Goal: Information Seeking & Learning: Learn about a topic

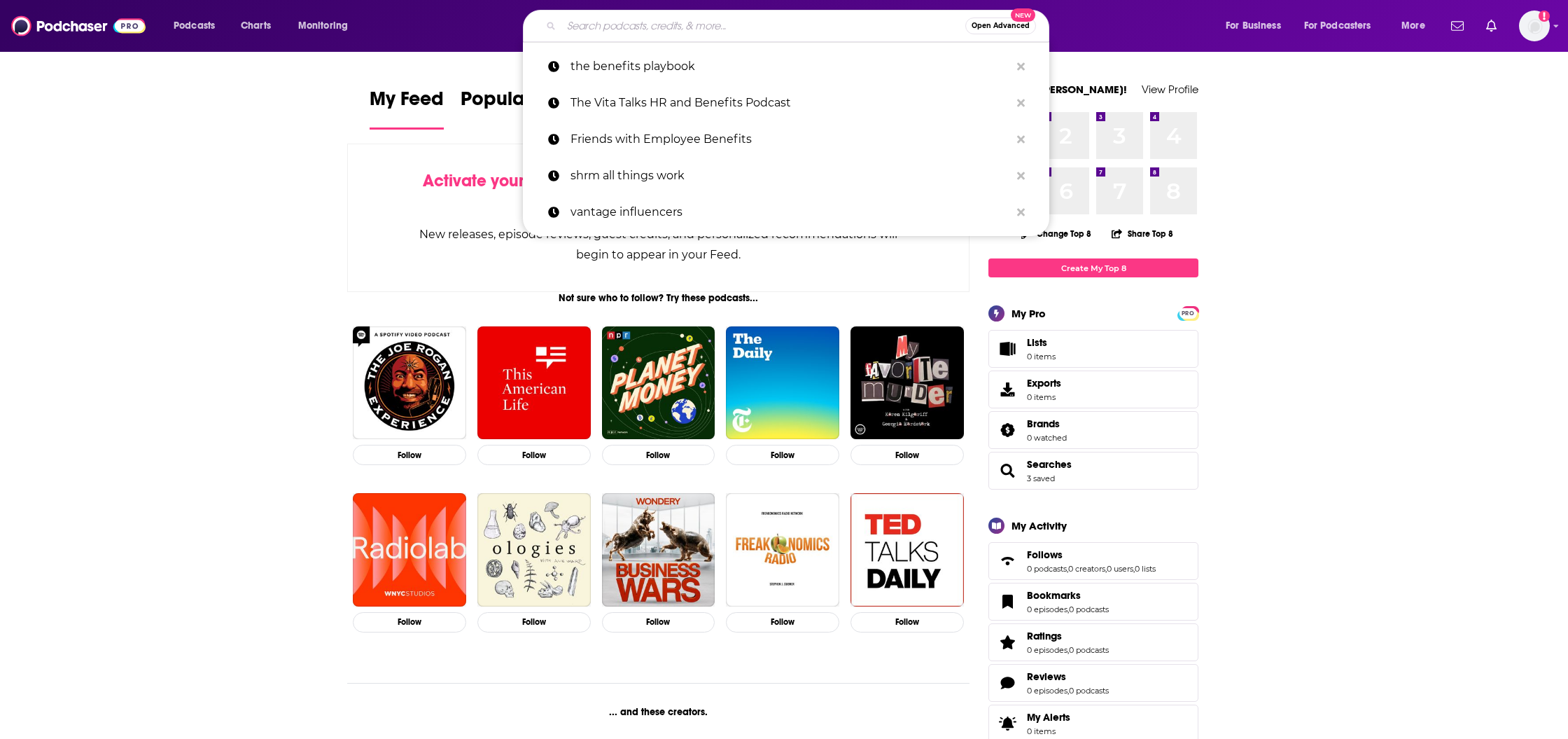
click at [689, 30] on input "Search podcasts, credits, & more..." at bounding box center [763, 26] width 404 height 22
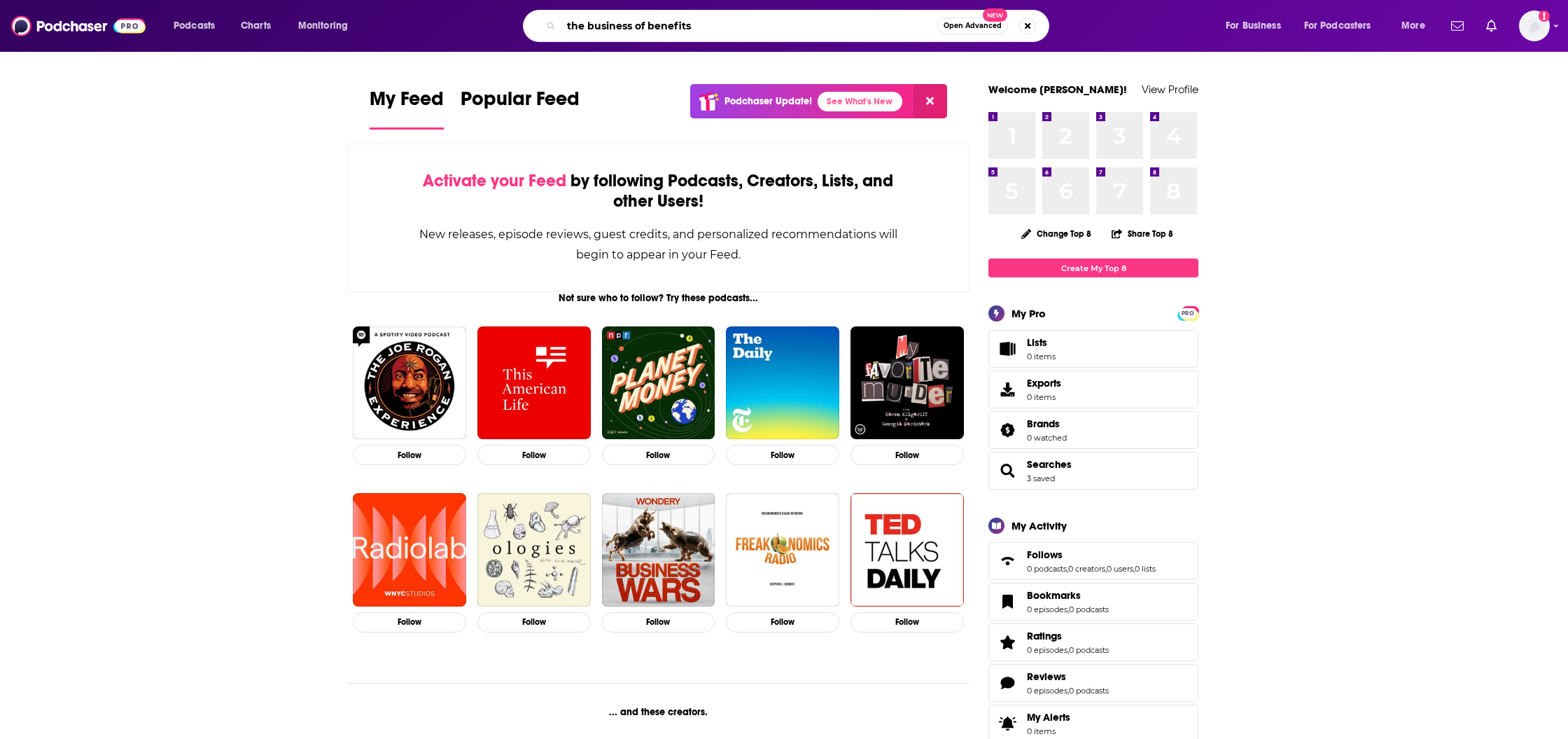
type input "the business of benefits"
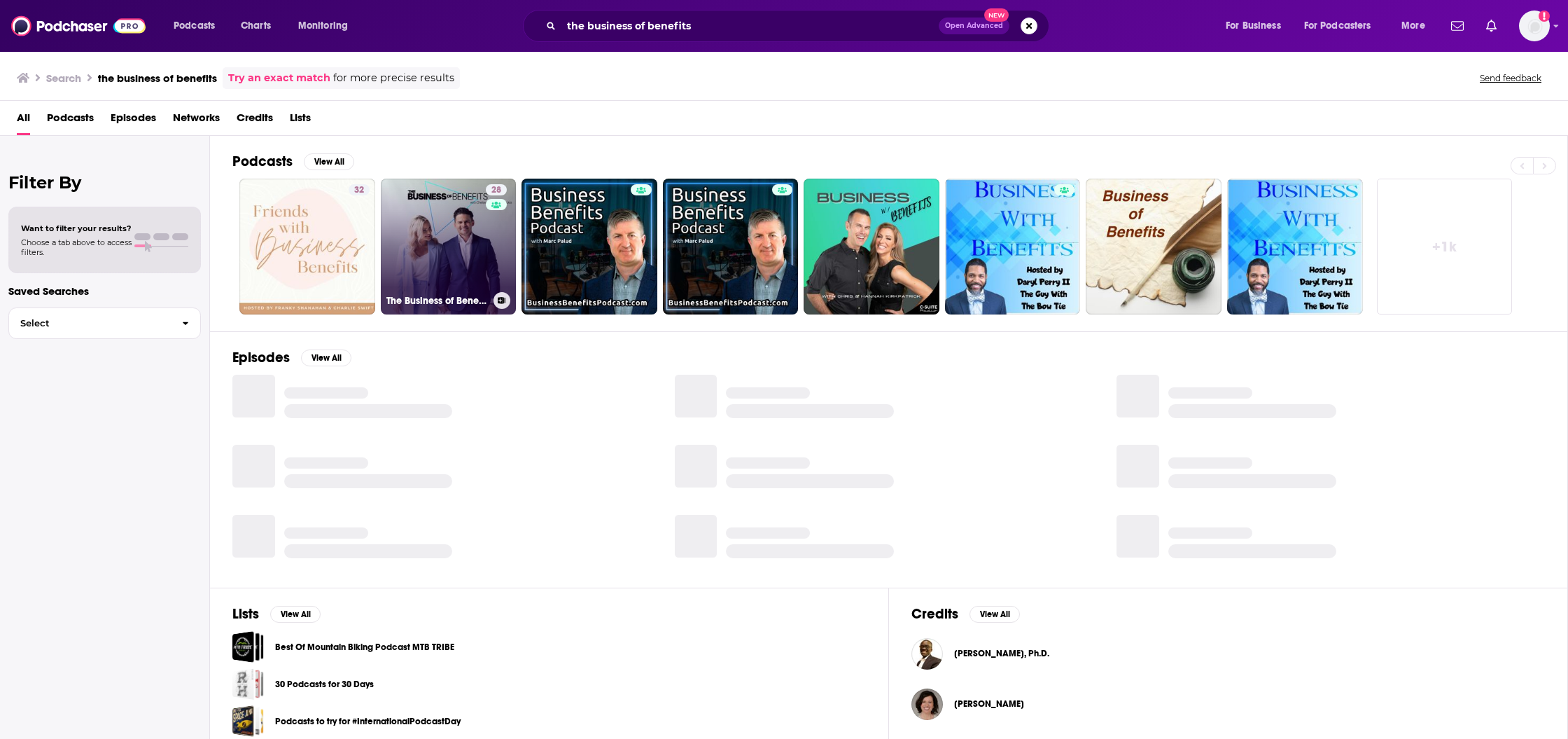
click at [438, 210] on link "28 The Business of Benefits Podcast" at bounding box center [448, 246] width 136 height 136
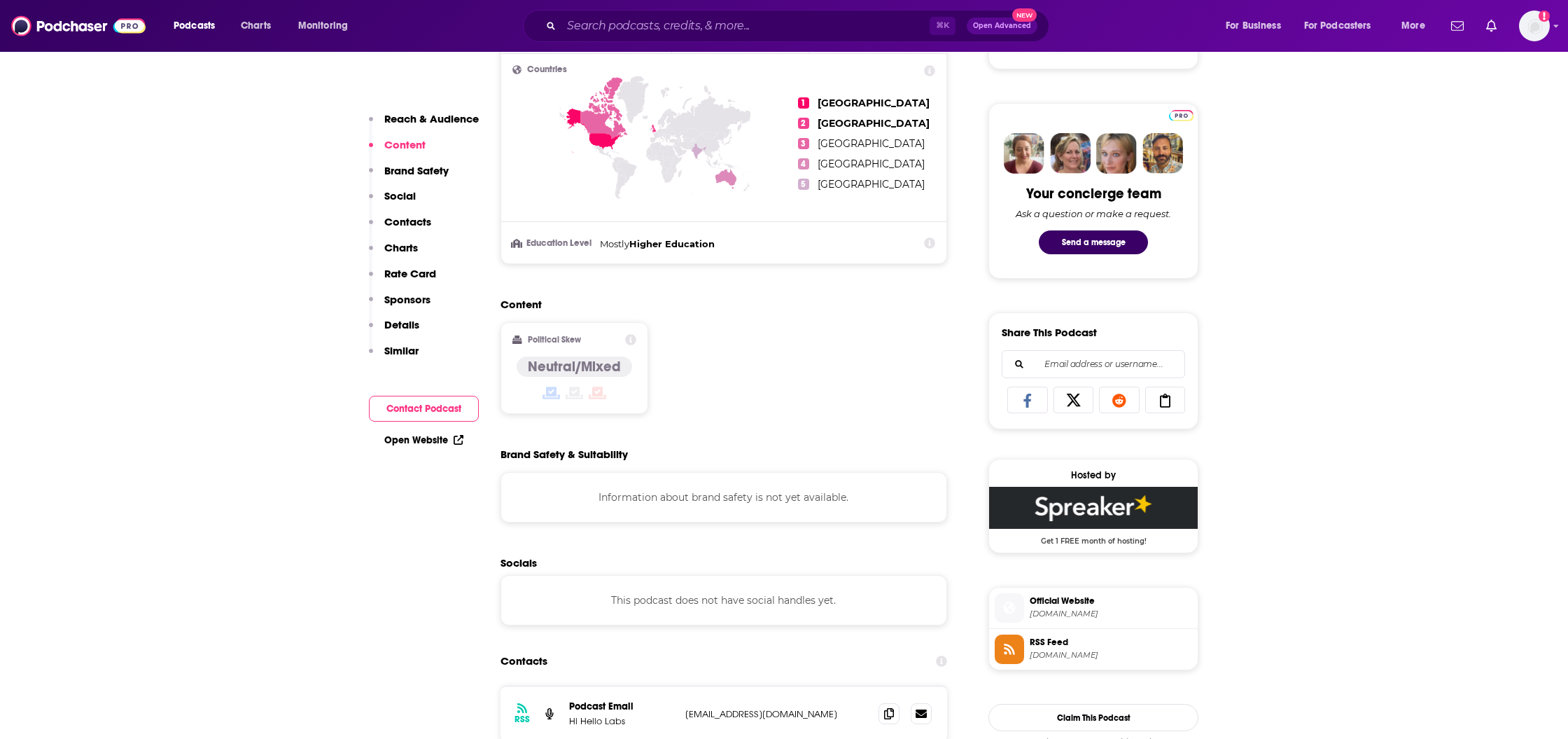
scroll to position [803, 0]
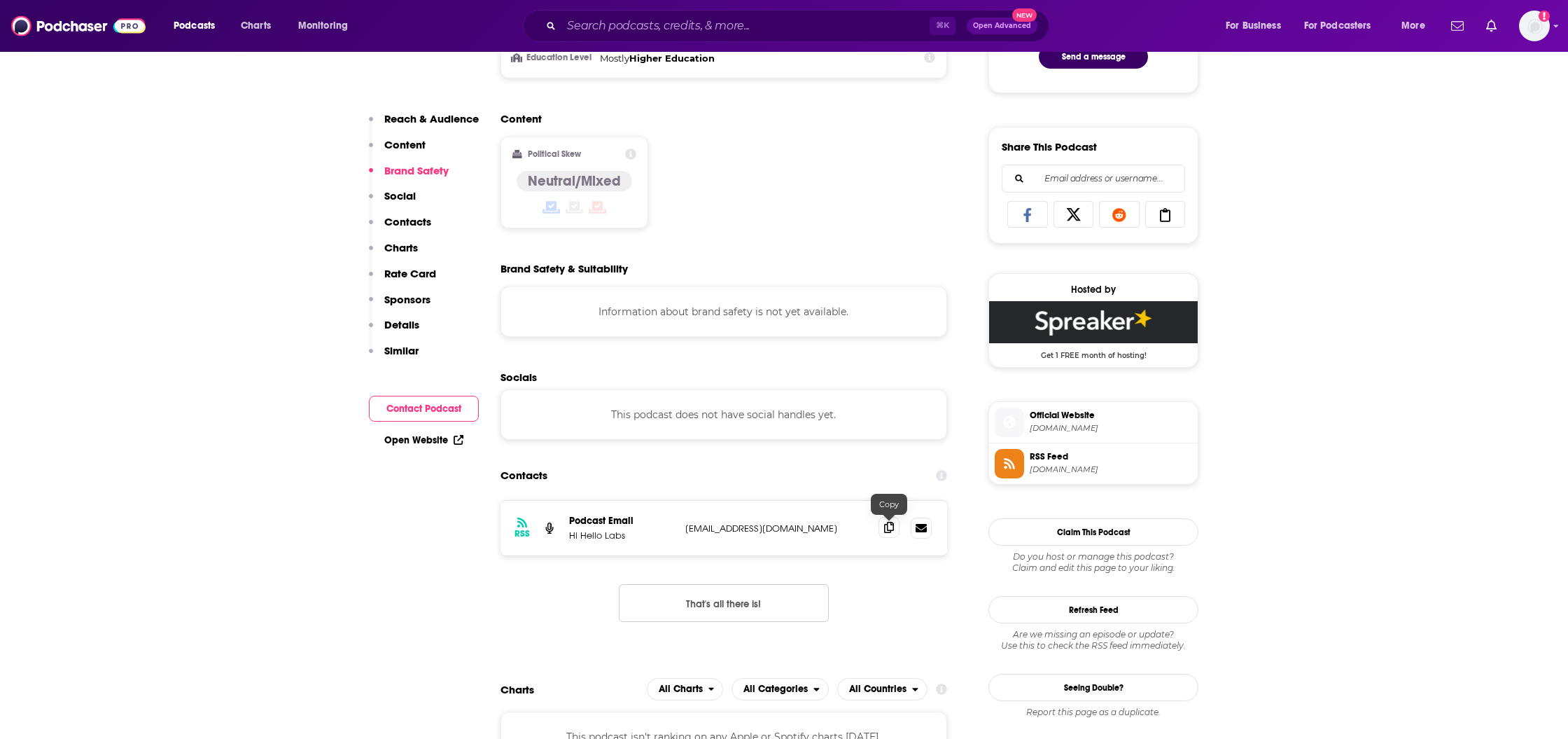
click at [894, 528] on icon at bounding box center [889, 528] width 10 height 11
click at [187, 29] on span "Podcasts" at bounding box center [195, 25] width 41 height 20
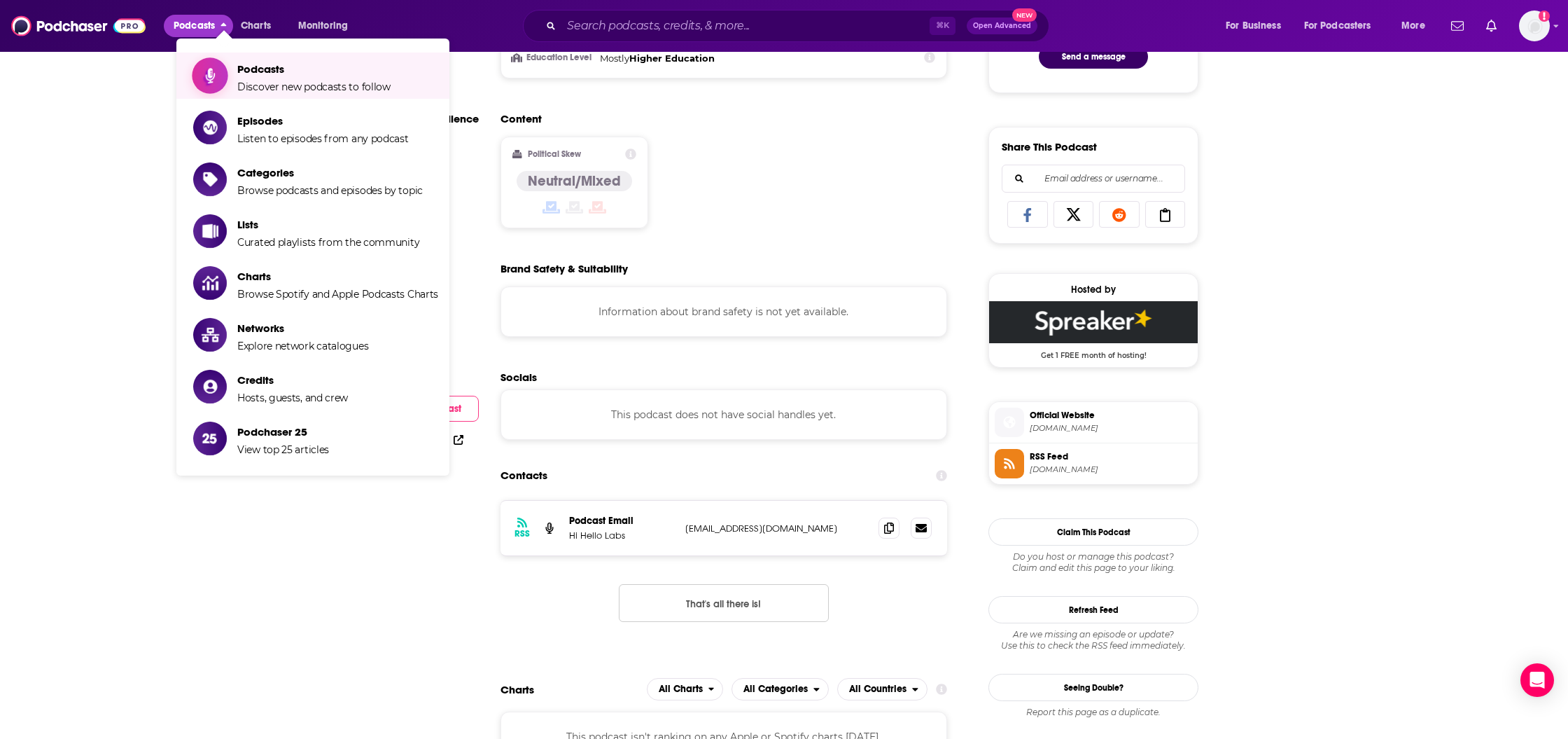
click at [254, 72] on span "Podcasts" at bounding box center [314, 68] width 153 height 14
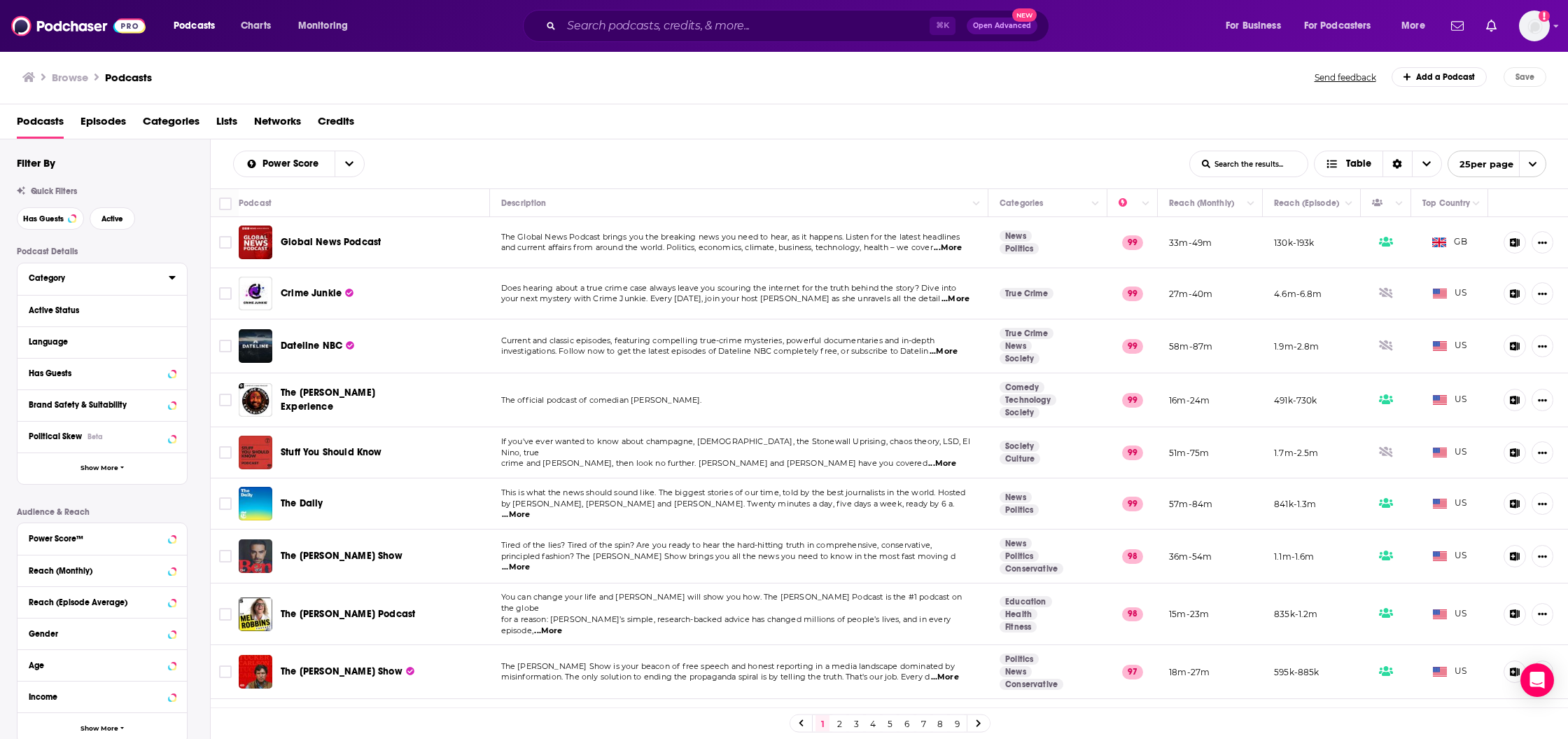
click at [126, 281] on div "Category" at bounding box center [94, 278] width 131 height 10
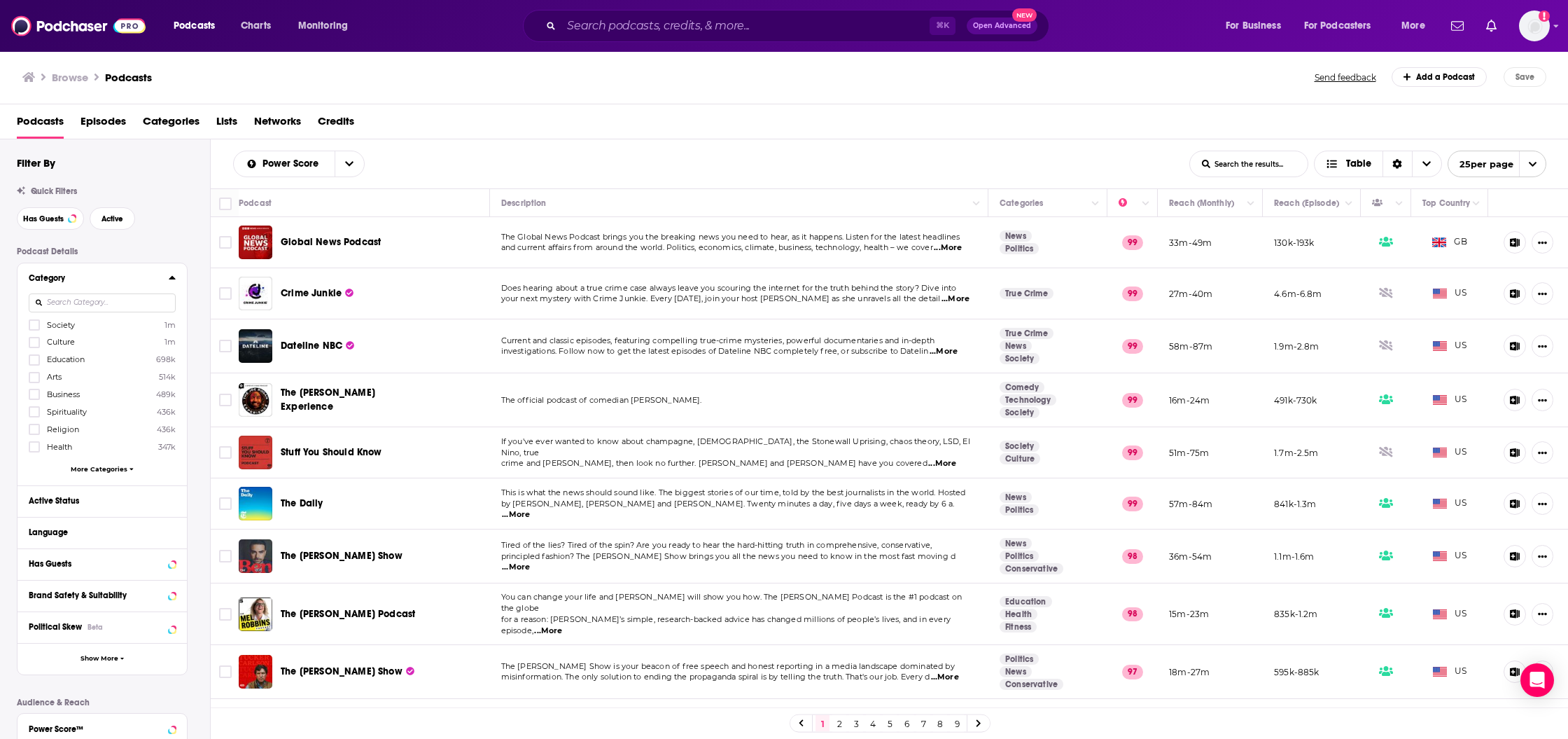
click at [121, 305] on input at bounding box center [102, 303] width 147 height 19
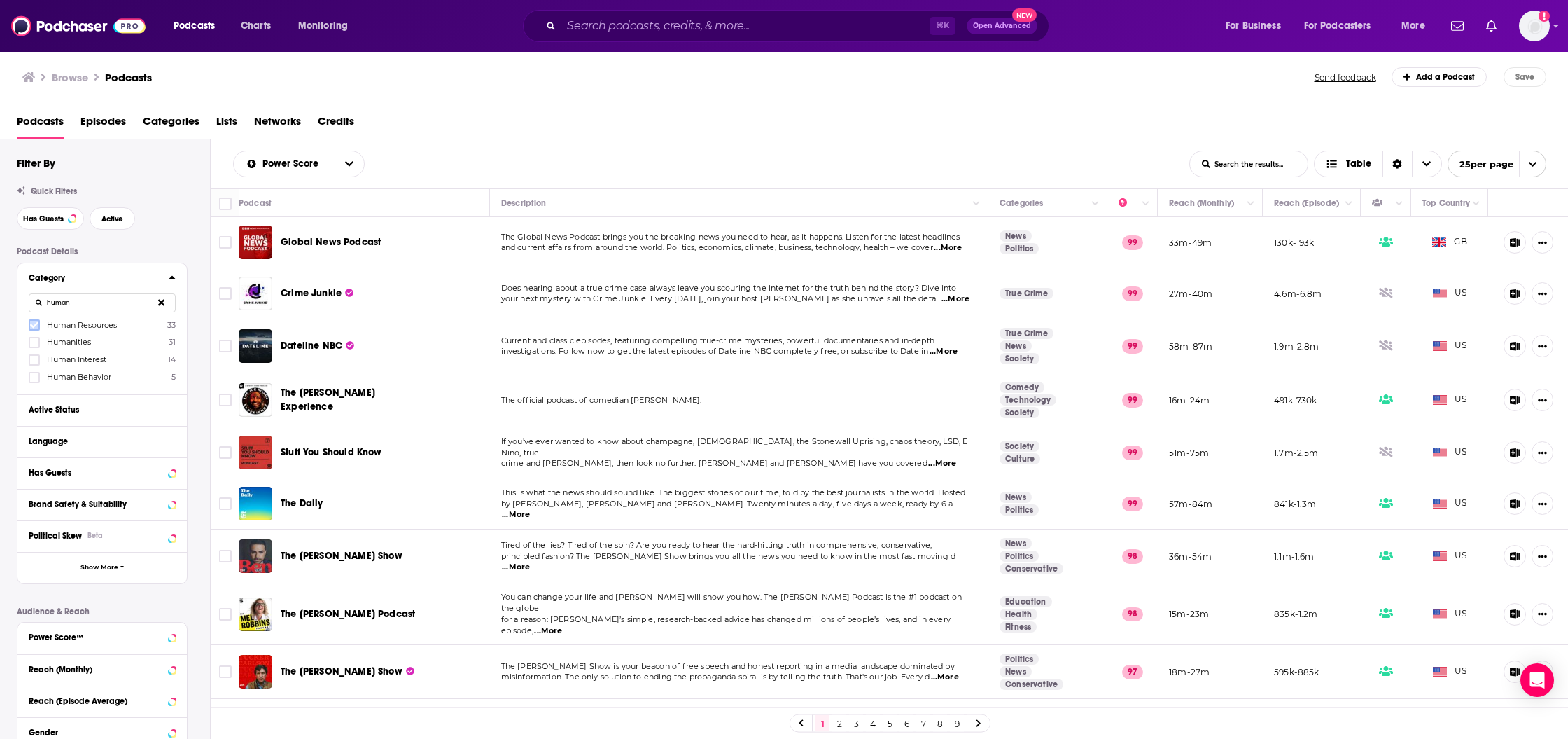
type input "human"
click at [33, 324] on icon at bounding box center [34, 325] width 9 height 9
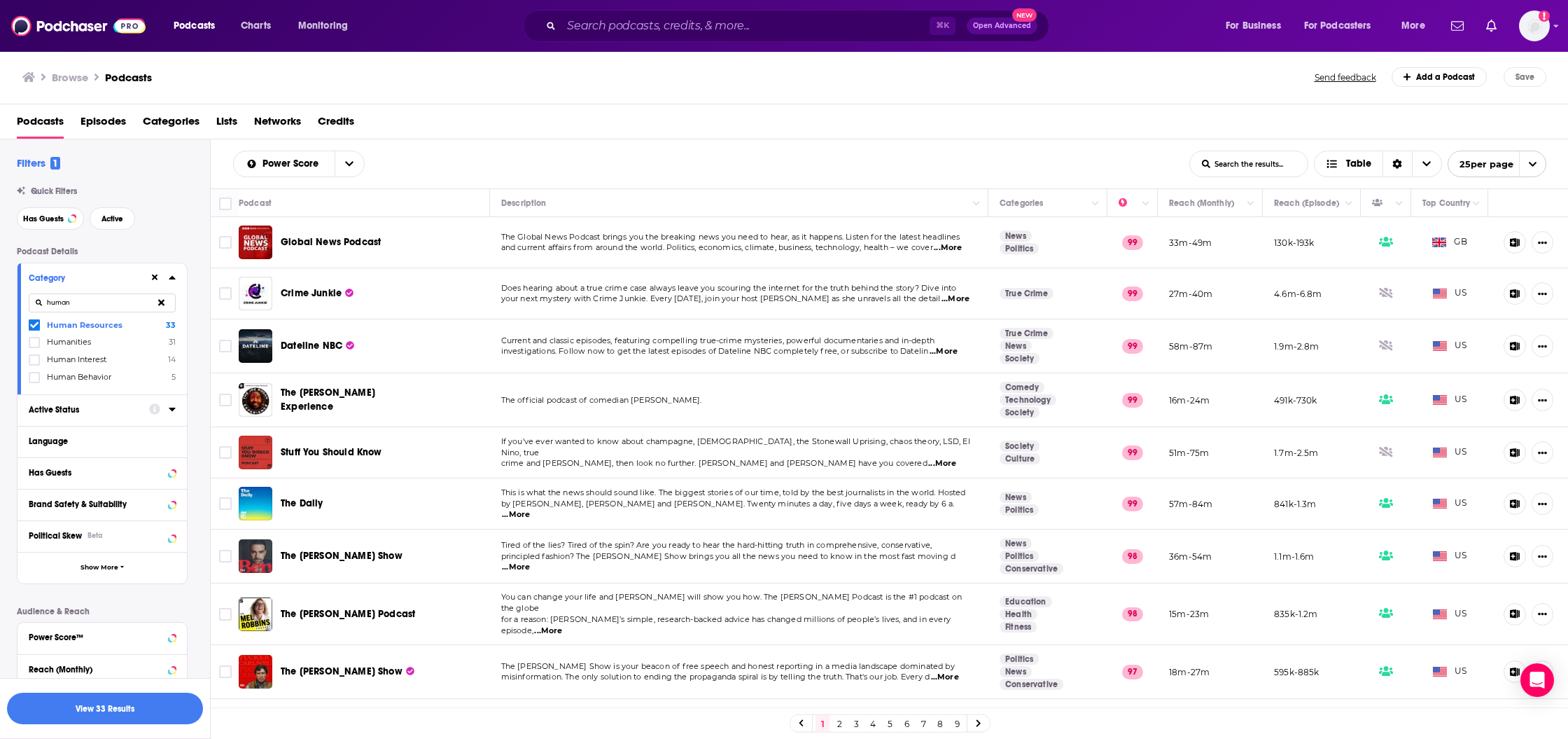
click at [118, 408] on div "Active Status" at bounding box center [84, 409] width 111 height 10
click at [115, 439] on span "All" at bounding box center [95, 435] width 131 height 18
click at [119, 482] on span "411k" at bounding box center [141, 482] width 67 height 8
click at [95, 706] on button "View 15 Results" at bounding box center [105, 709] width 196 height 32
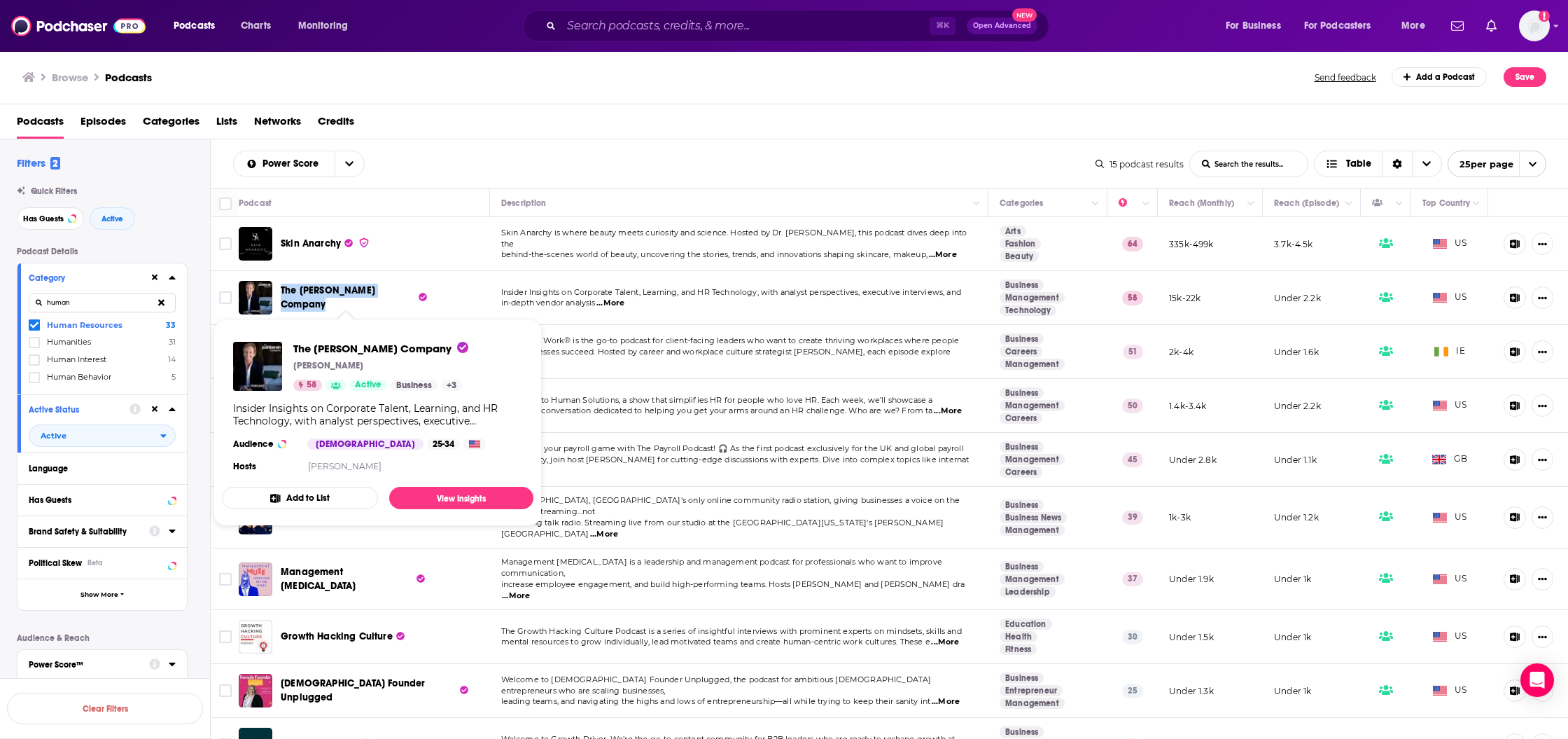
drag, startPoint x: 280, startPoint y: 294, endPoint x: 401, endPoint y: 300, distance: 121.1
click at [401, 300] on div "The [PERSON_NAME] Company" at bounding box center [337, 297] width 196 height 33
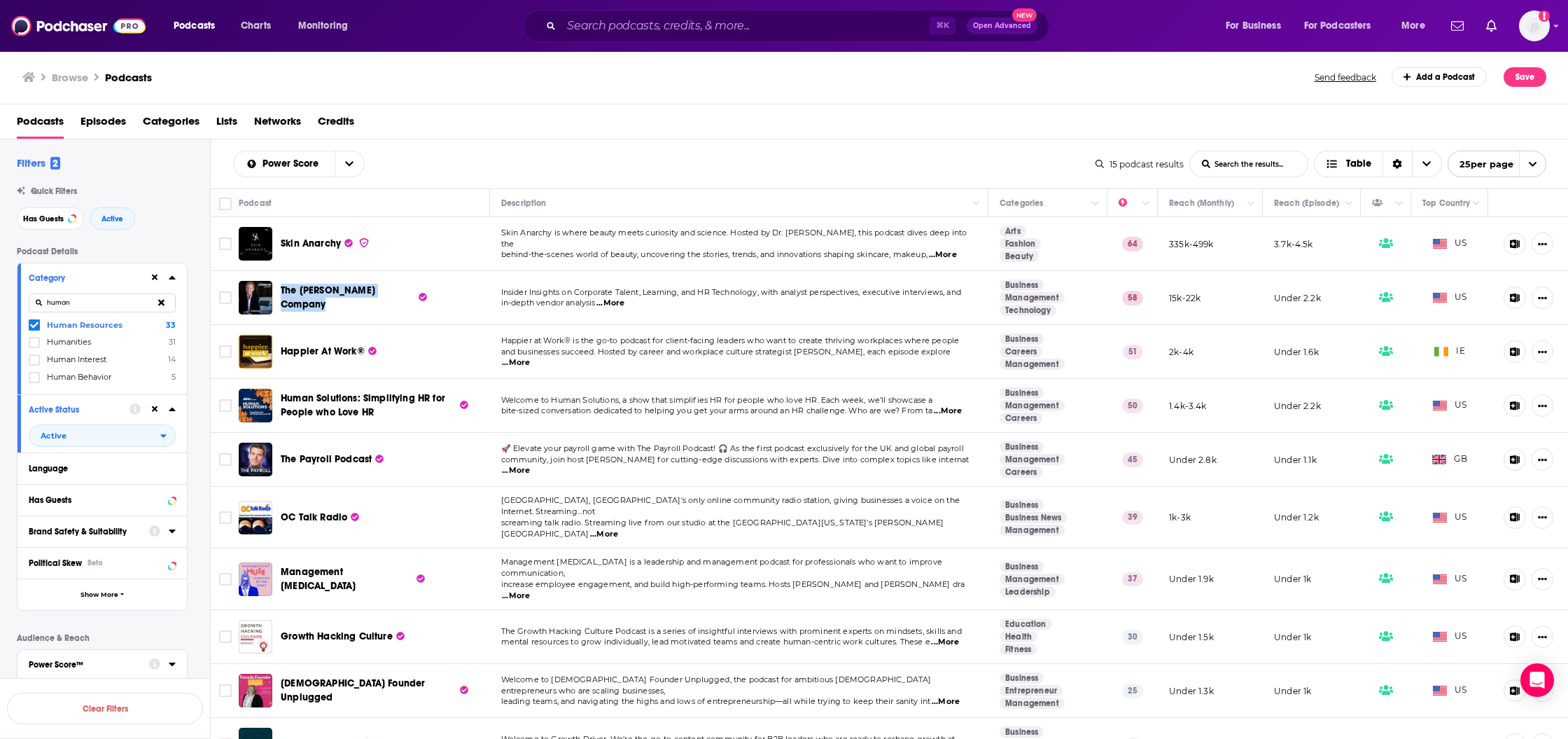
copy link "The [PERSON_NAME] Company"
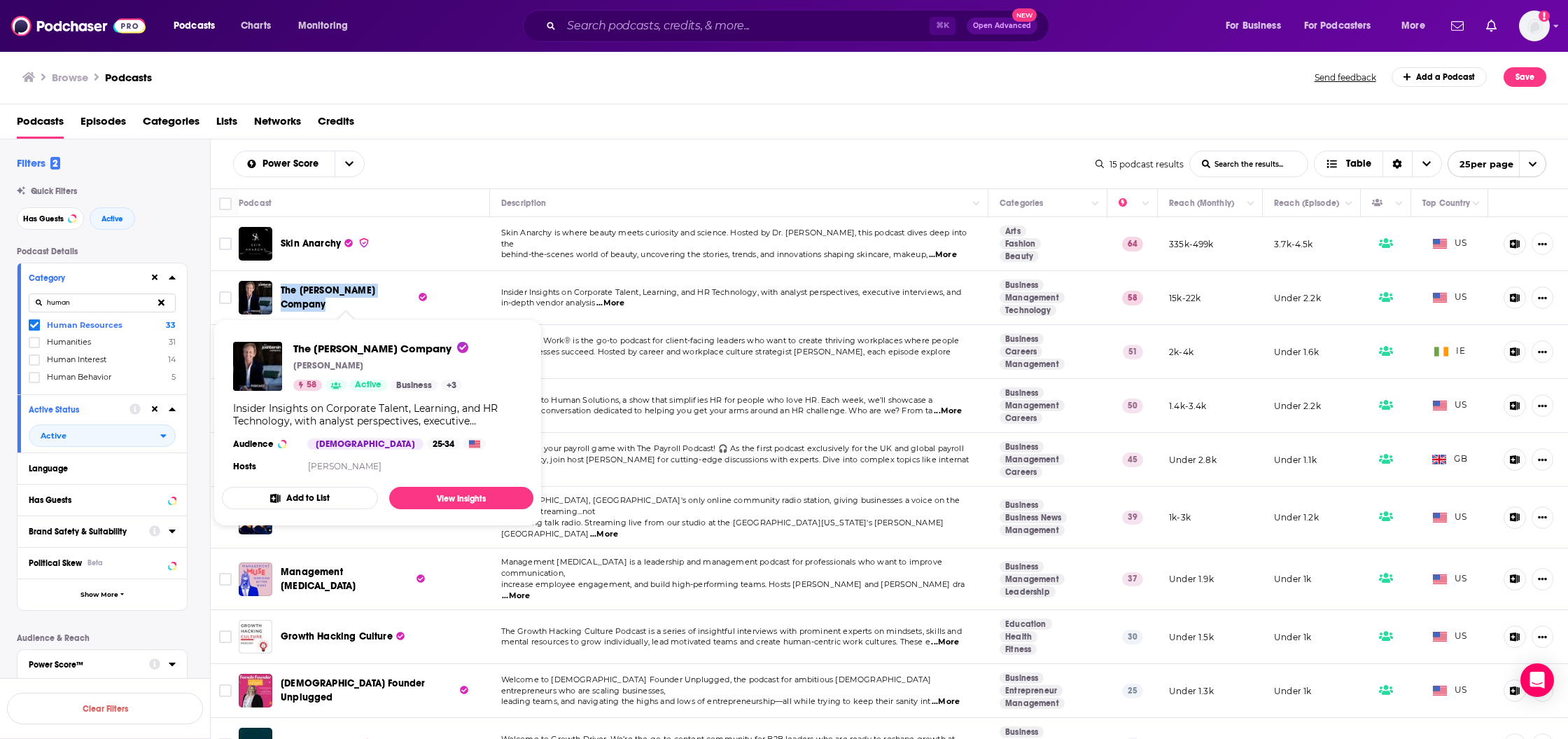
click at [352, 298] on span "The [PERSON_NAME] Company" at bounding box center [327, 297] width 95 height 26
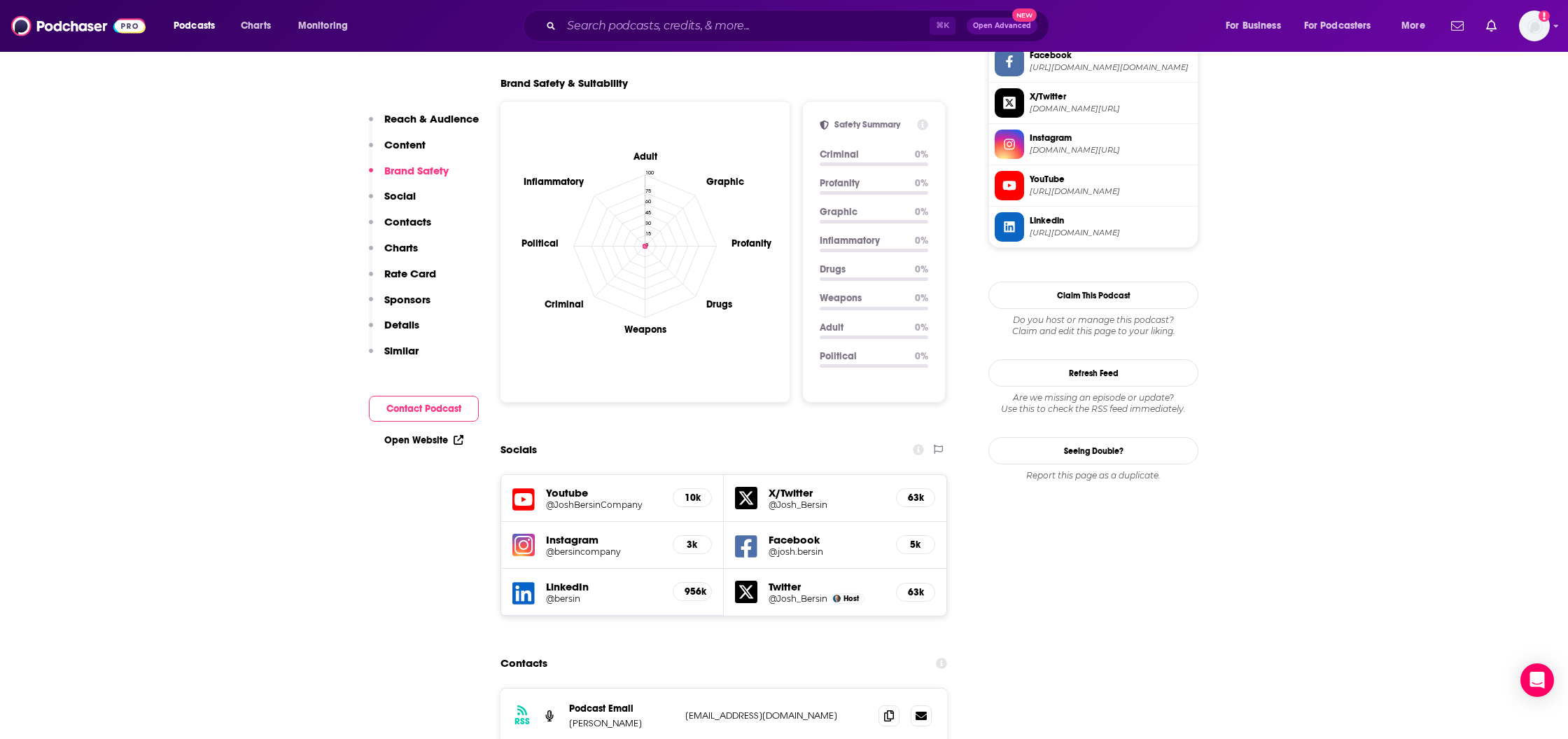
scroll to position [1457, 0]
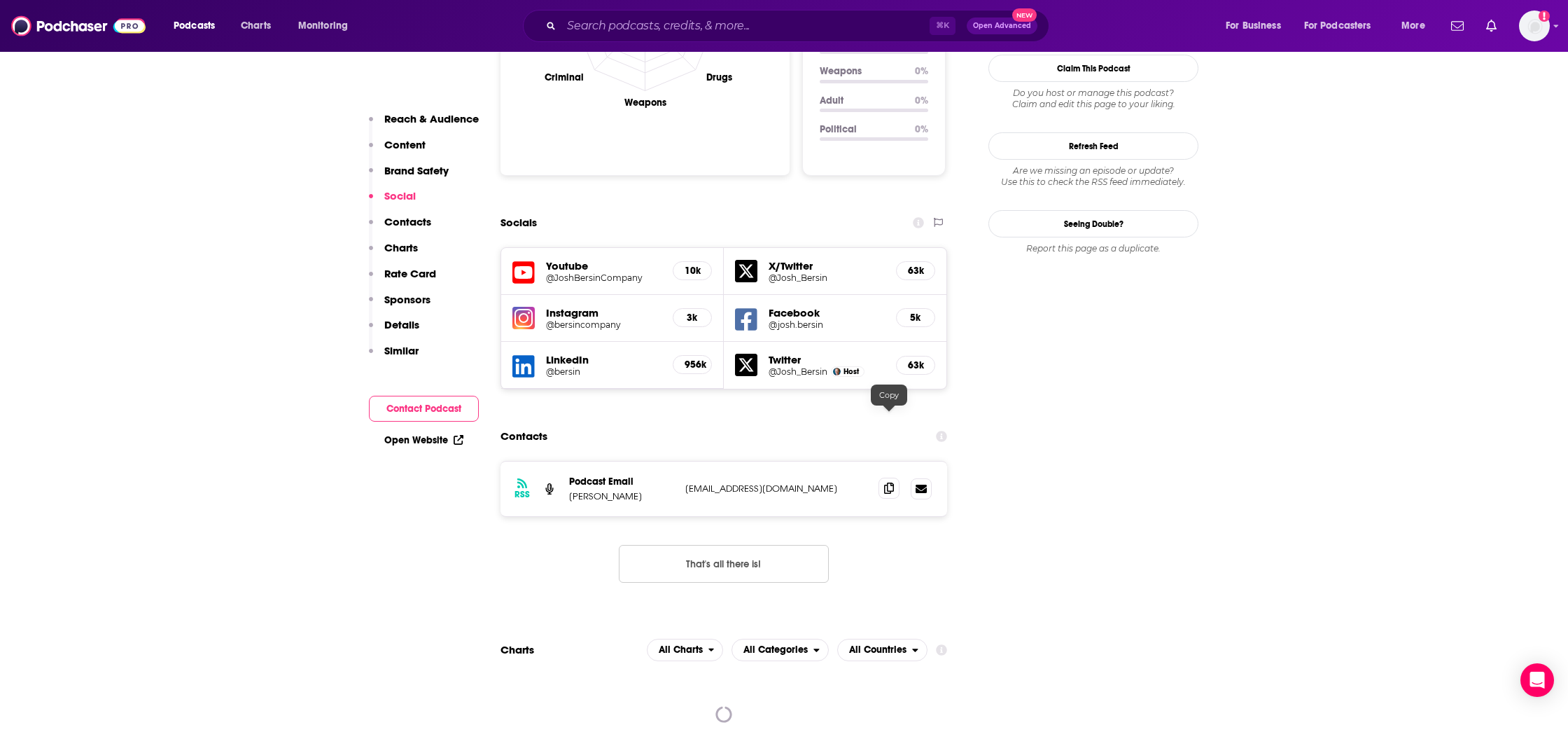
click at [884, 482] on icon at bounding box center [889, 488] width 10 height 11
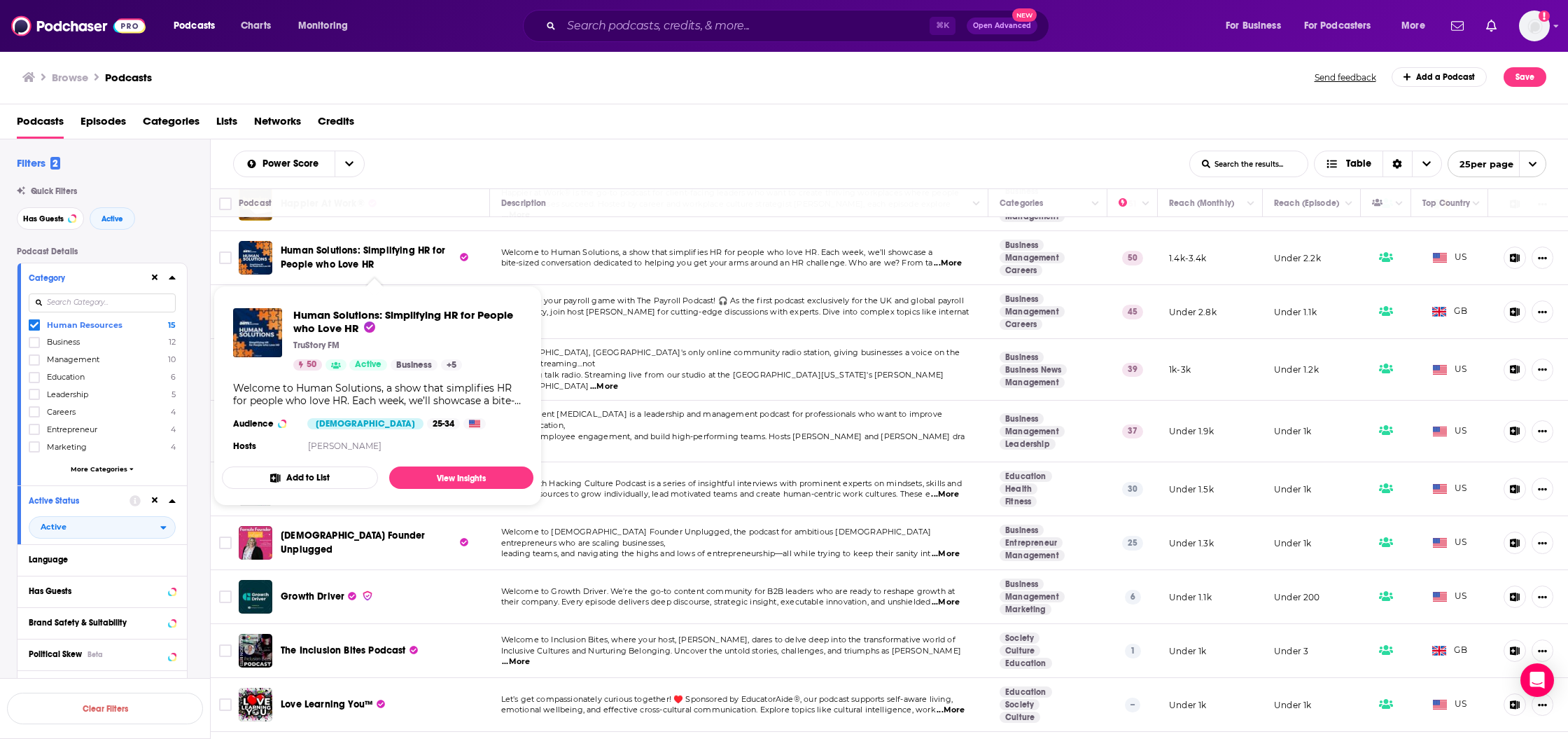
scroll to position [149, 0]
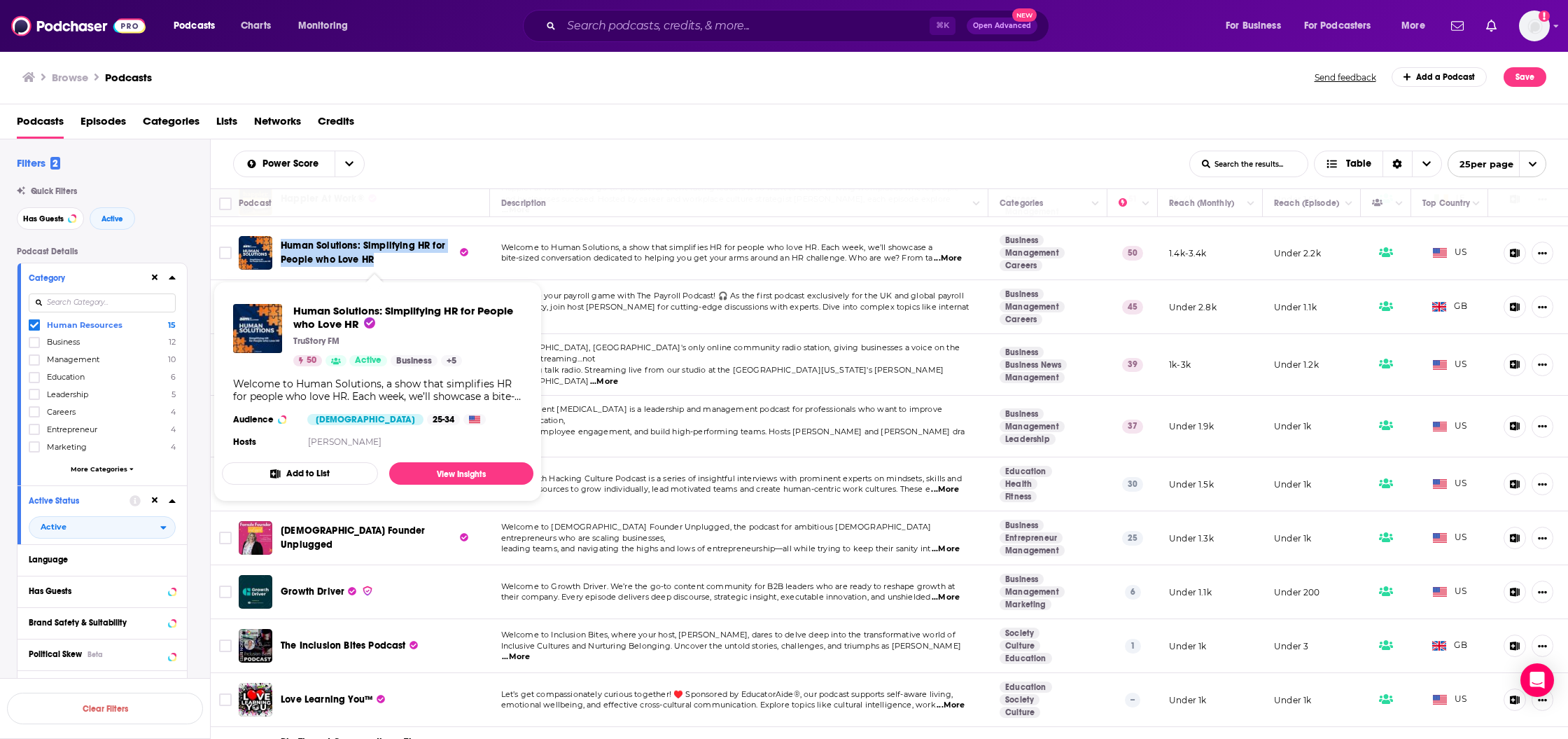
drag, startPoint x: 395, startPoint y: 272, endPoint x: 278, endPoint y: 246, distance: 119.9
click at [278, 246] on div "Human Solutions: Simplifying HR for People who Love HR" at bounding box center [359, 253] width 240 height 33
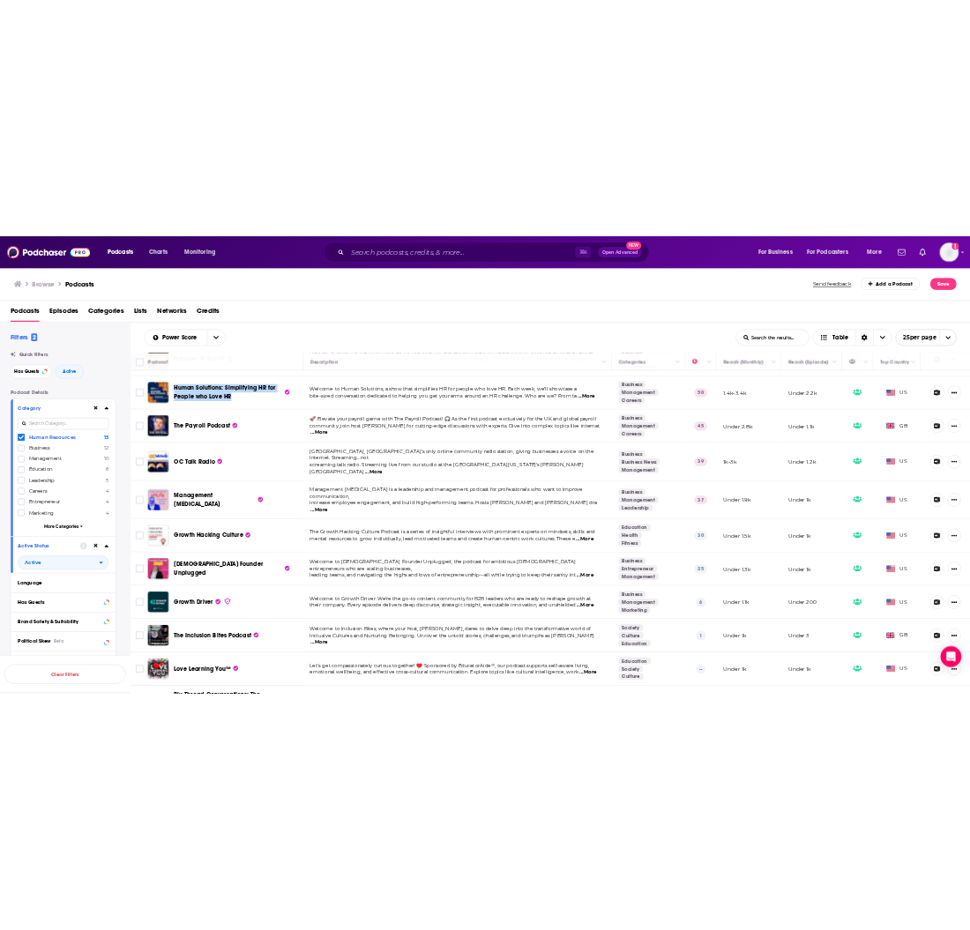
scroll to position [190, 0]
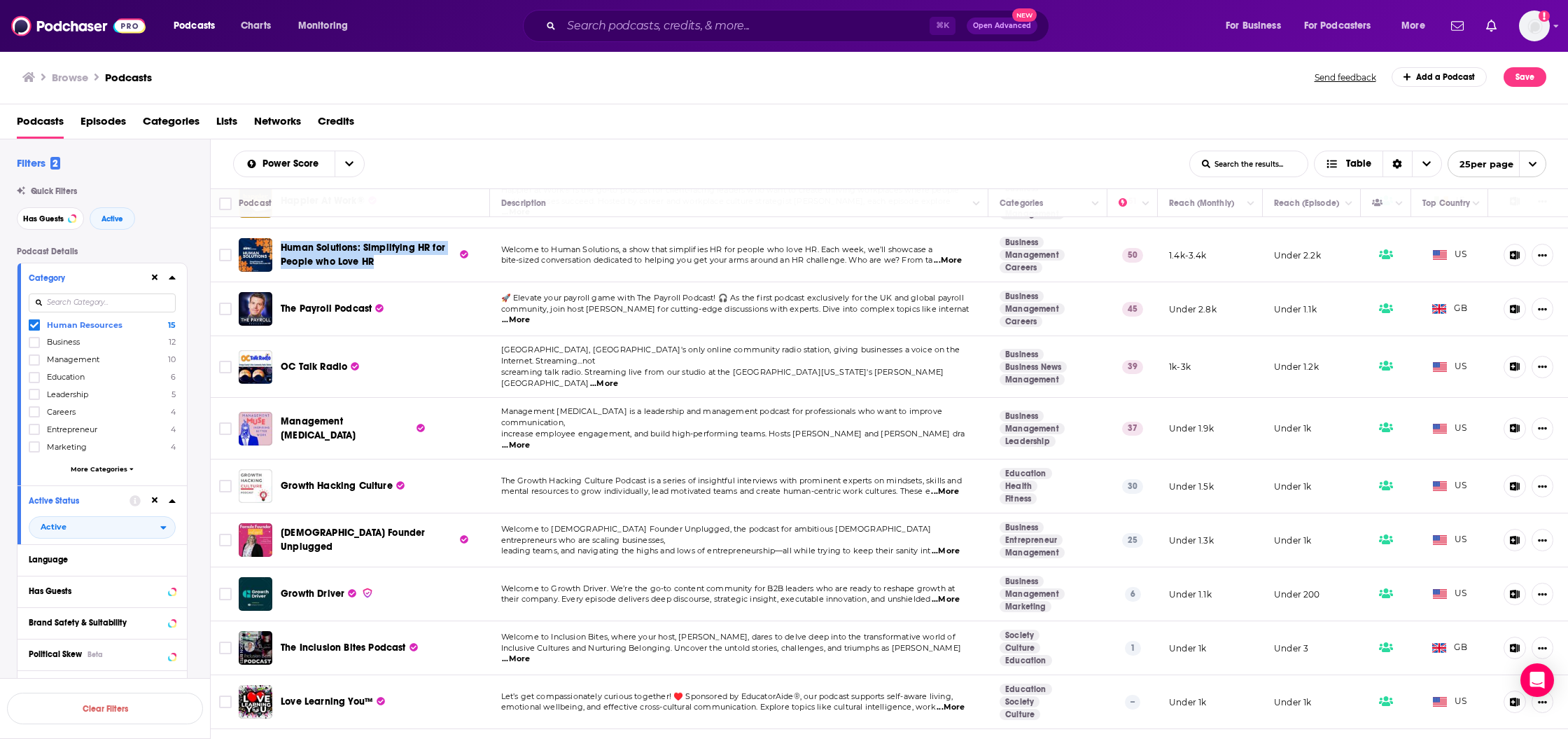
copy span "Human Solutions: Simplifying HR for People who Love HR"
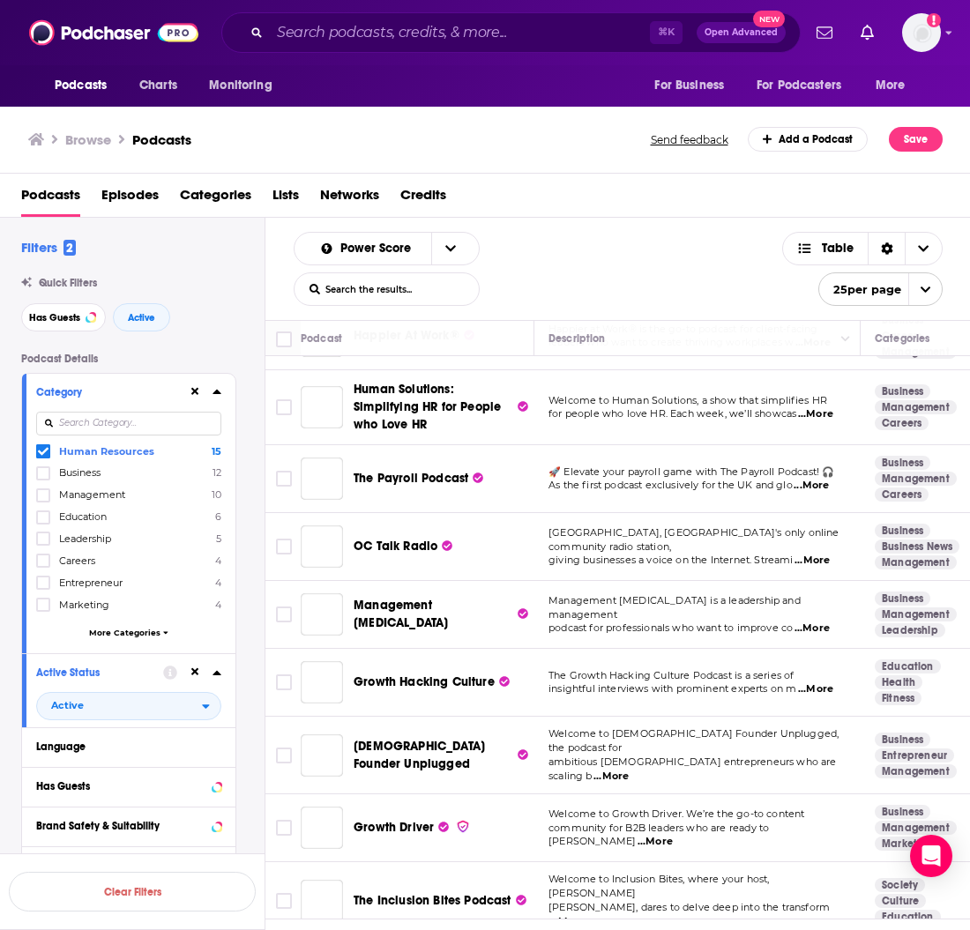
scroll to position [180, 0]
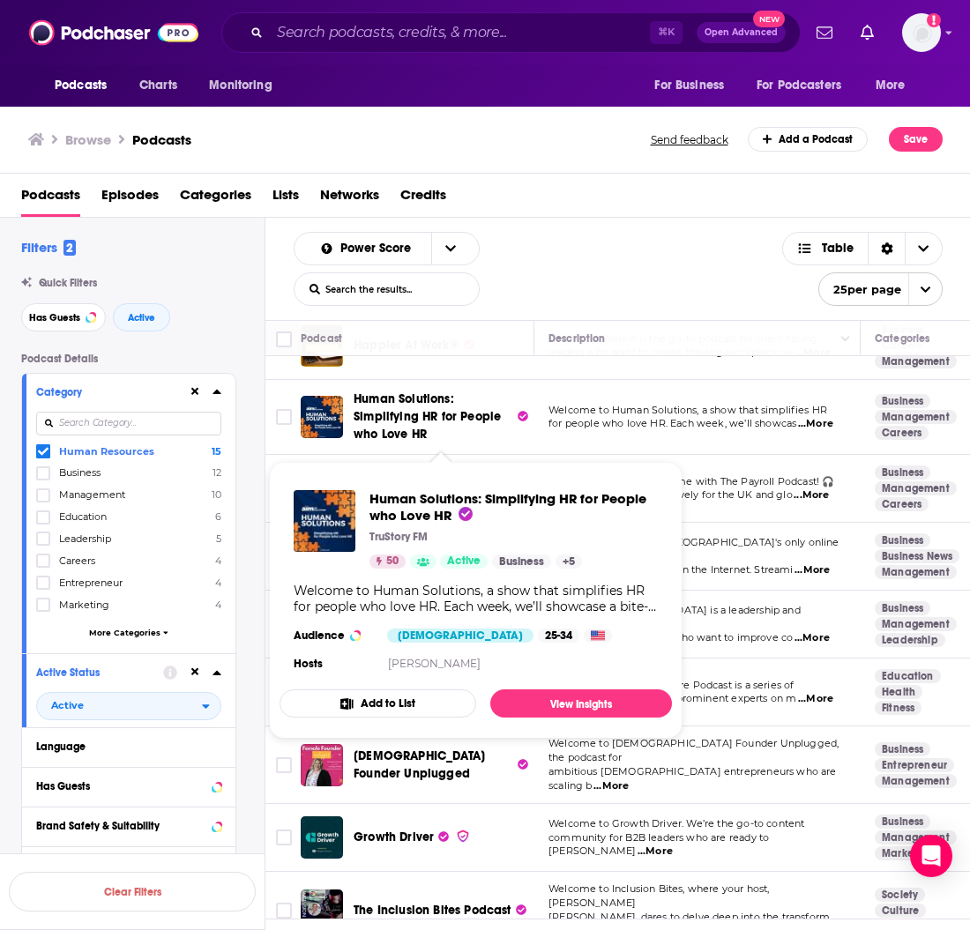
click at [408, 407] on span "Human Solutions: Simplifying HR for People who Love HR" at bounding box center [433, 416] width 160 height 53
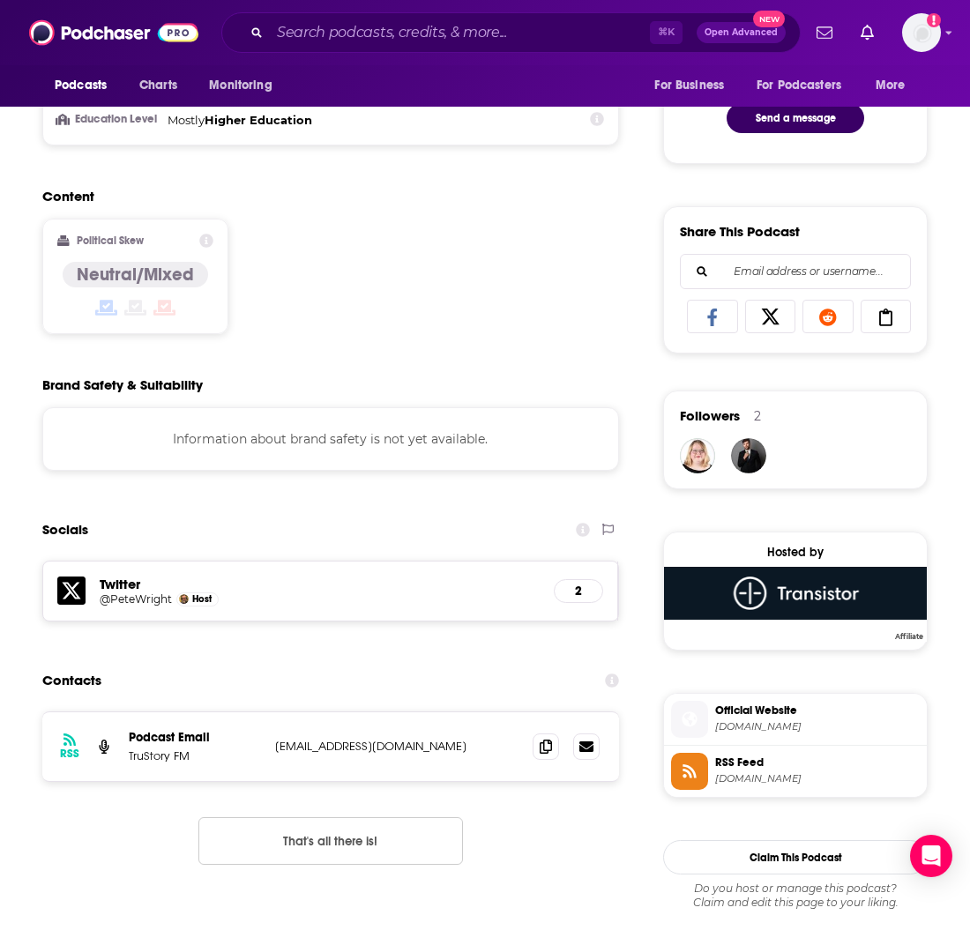
scroll to position [1096, 0]
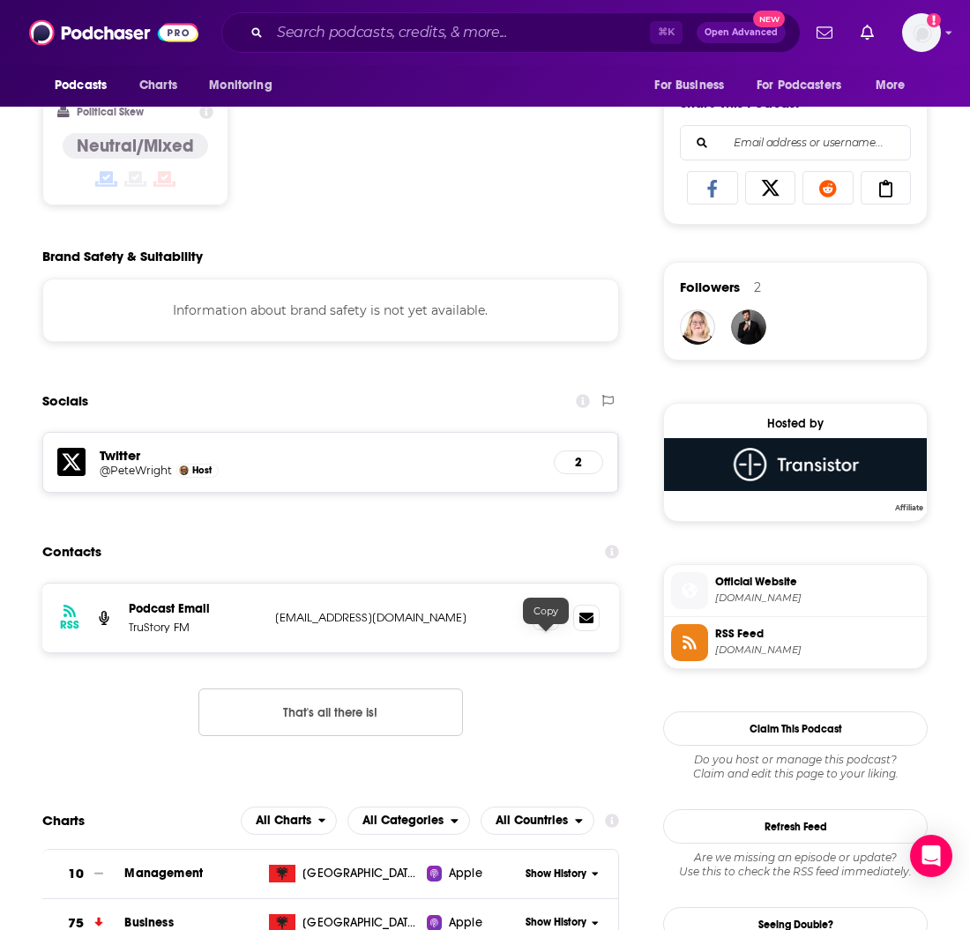
click at [544, 624] on icon at bounding box center [545, 617] width 12 height 14
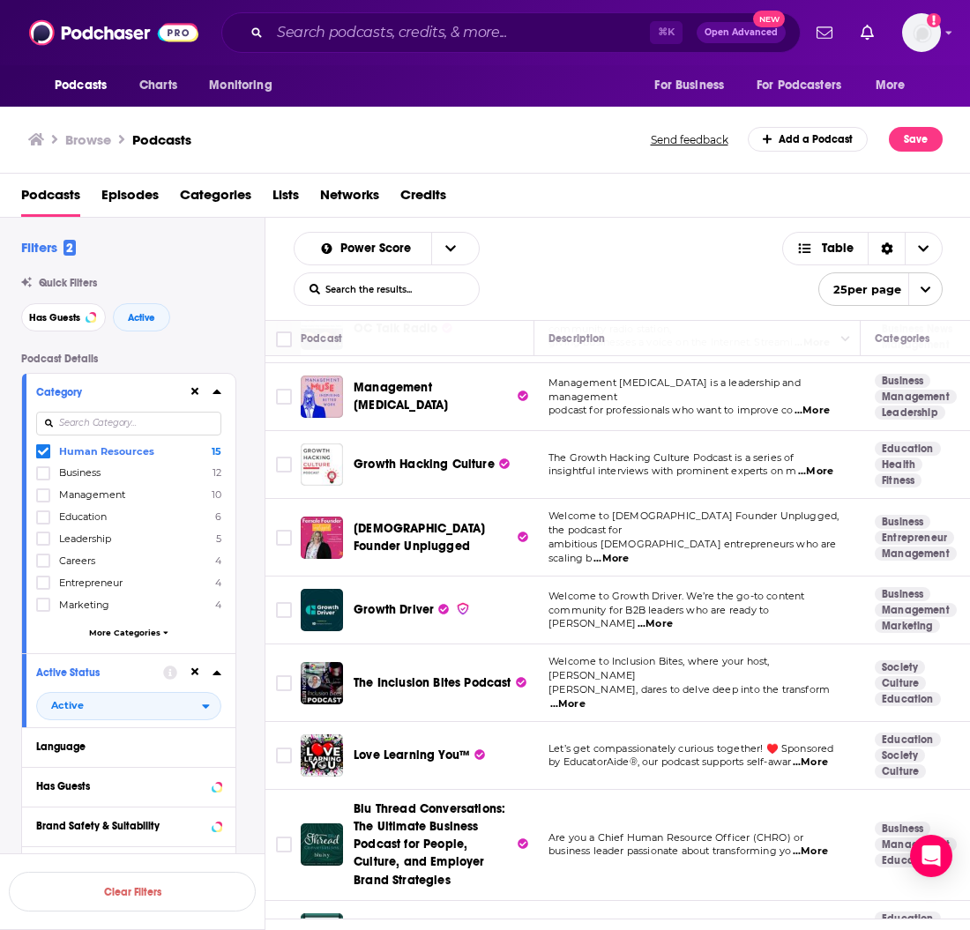
scroll to position [413, 0]
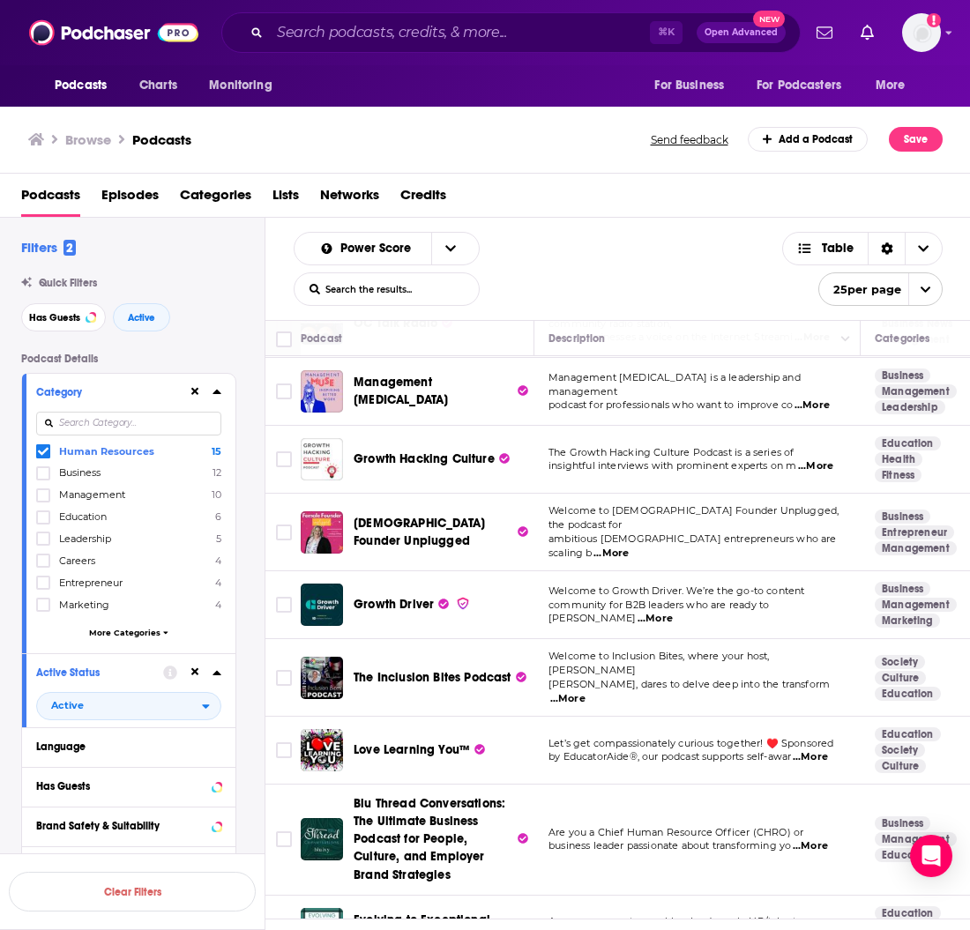
drag, startPoint x: 347, startPoint y: 381, endPoint x: 385, endPoint y: 385, distance: 38.2
click at [420, 383] on div "Management [MEDICAL_DATA]" at bounding box center [419, 391] width 236 height 42
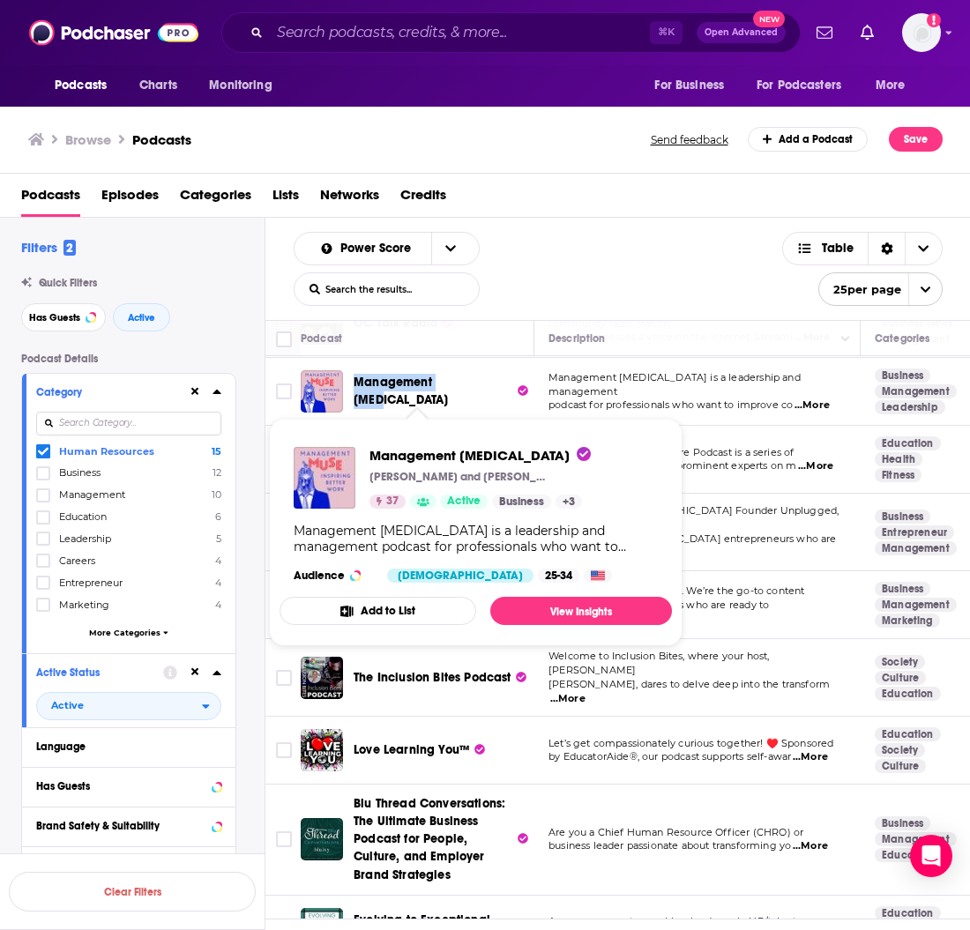
drag, startPoint x: 349, startPoint y: 387, endPoint x: 465, endPoint y: 389, distance: 115.5
click at [465, 389] on div "Management [MEDICAL_DATA]" at bounding box center [419, 391] width 236 height 42
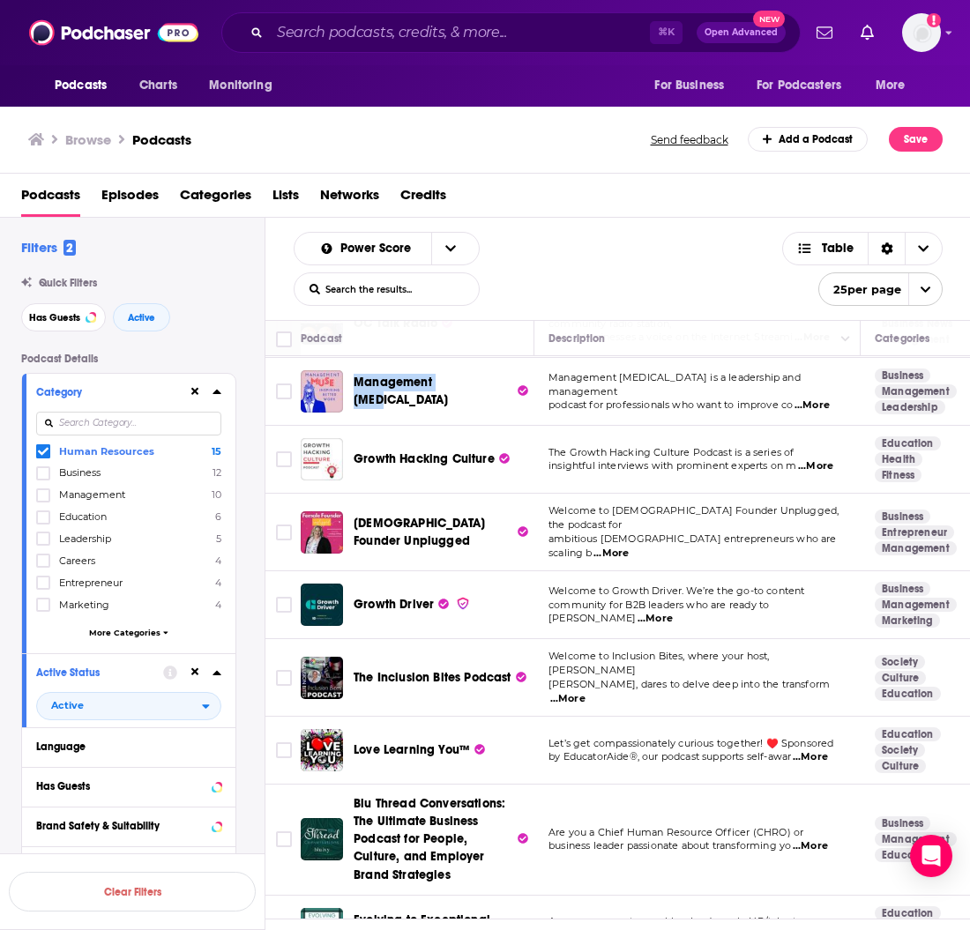
copy span "Management [MEDICAL_DATA]"
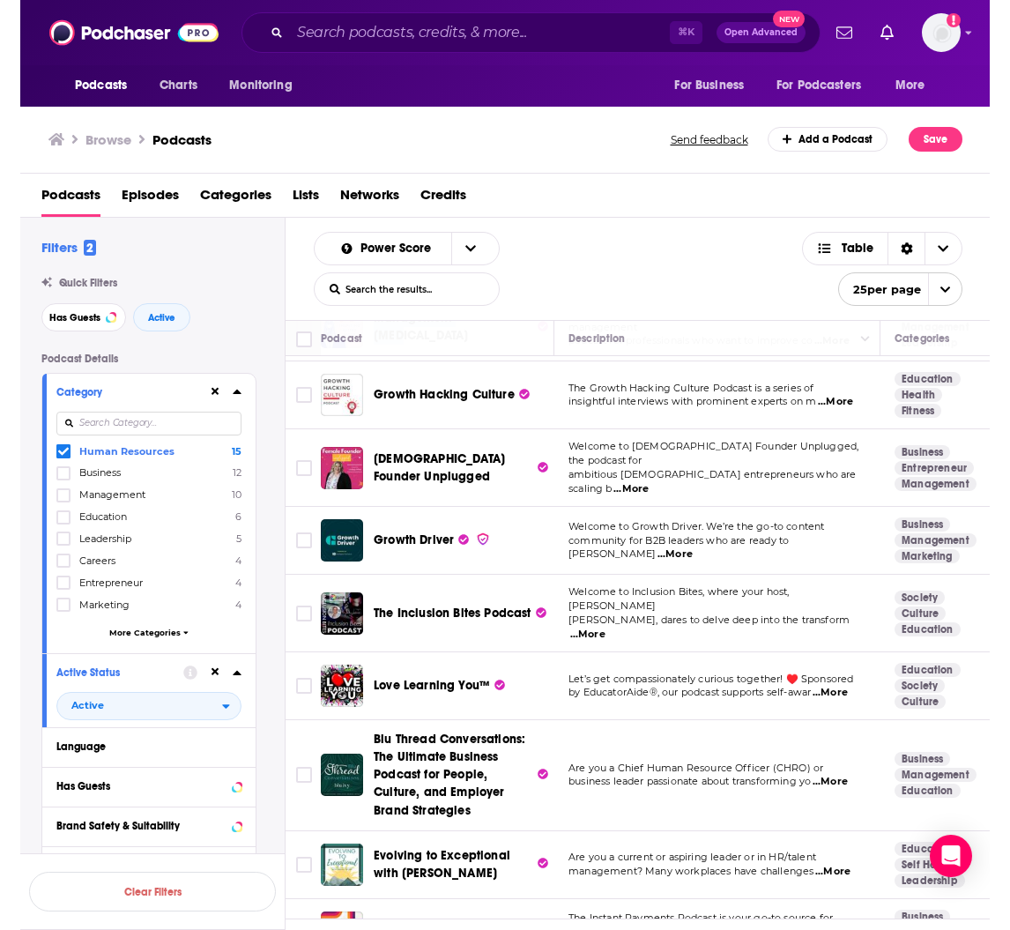
scroll to position [479, 0]
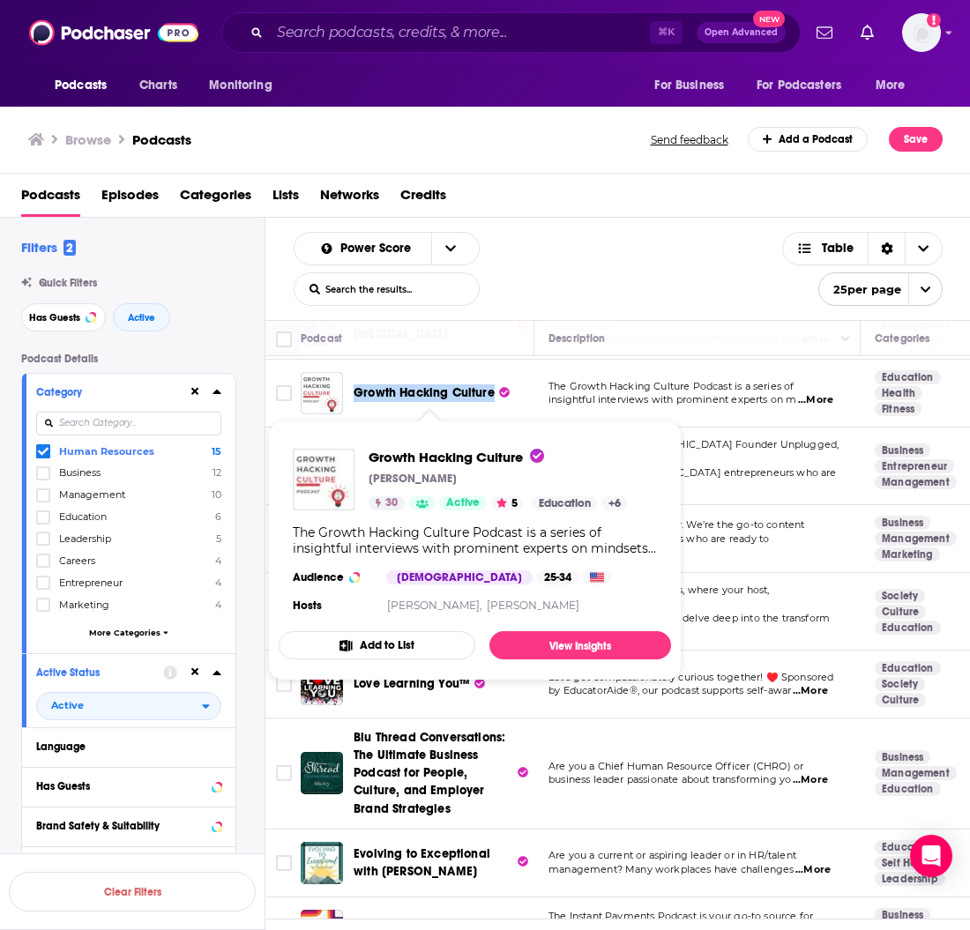
drag, startPoint x: 348, startPoint y: 381, endPoint x: 492, endPoint y: 388, distance: 143.8
click at [492, 388] on div "Growth Hacking Culture" at bounding box center [419, 393] width 236 height 42
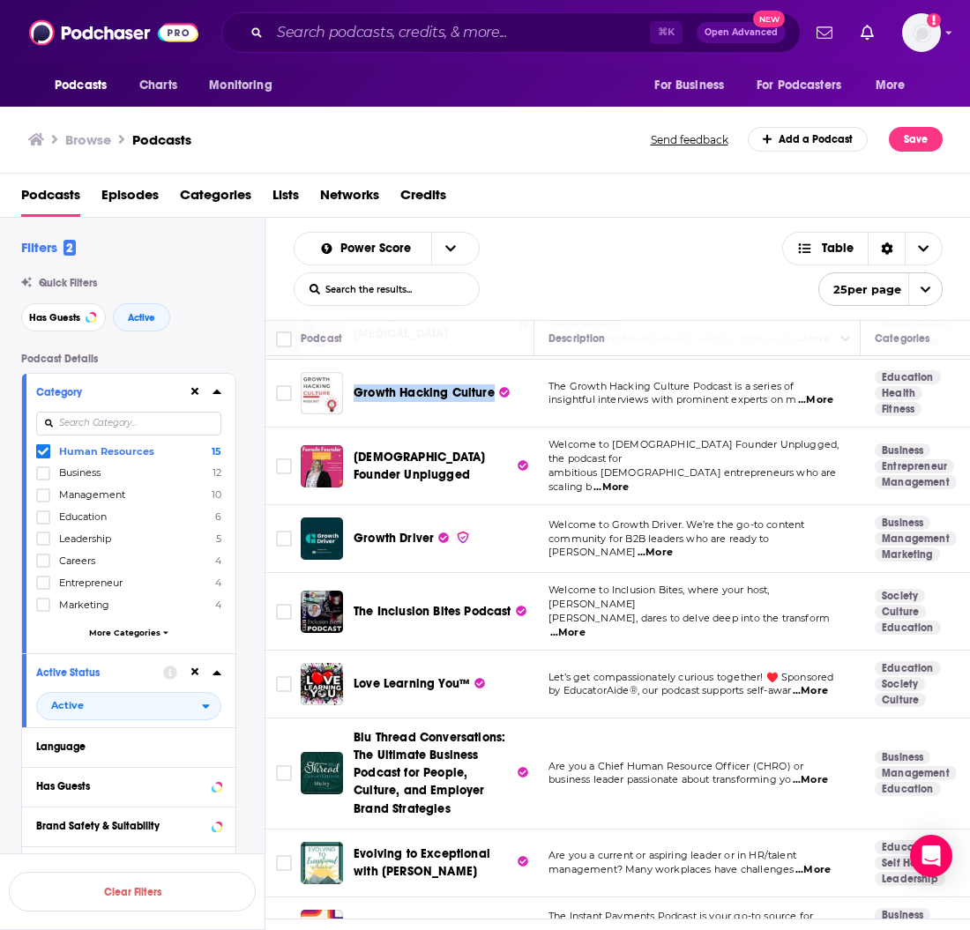
copy span "Growth Hacking Culture"
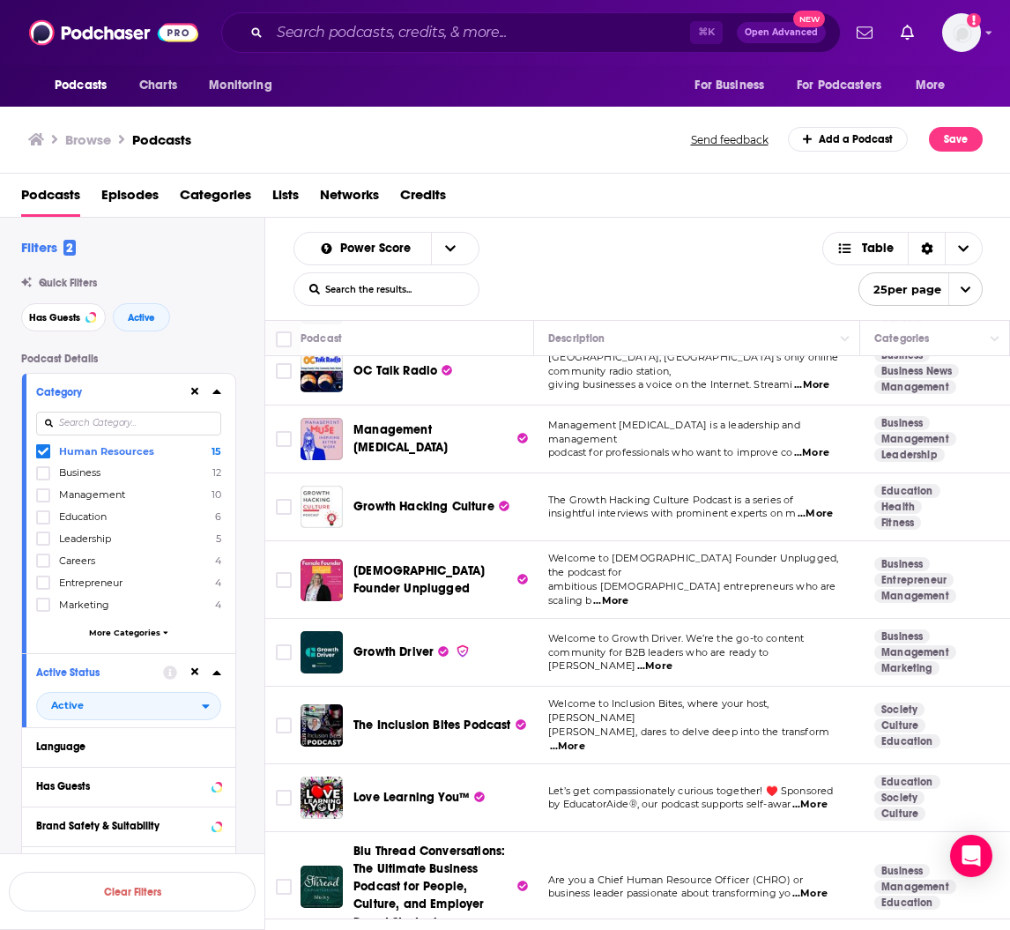
scroll to position [367, 0]
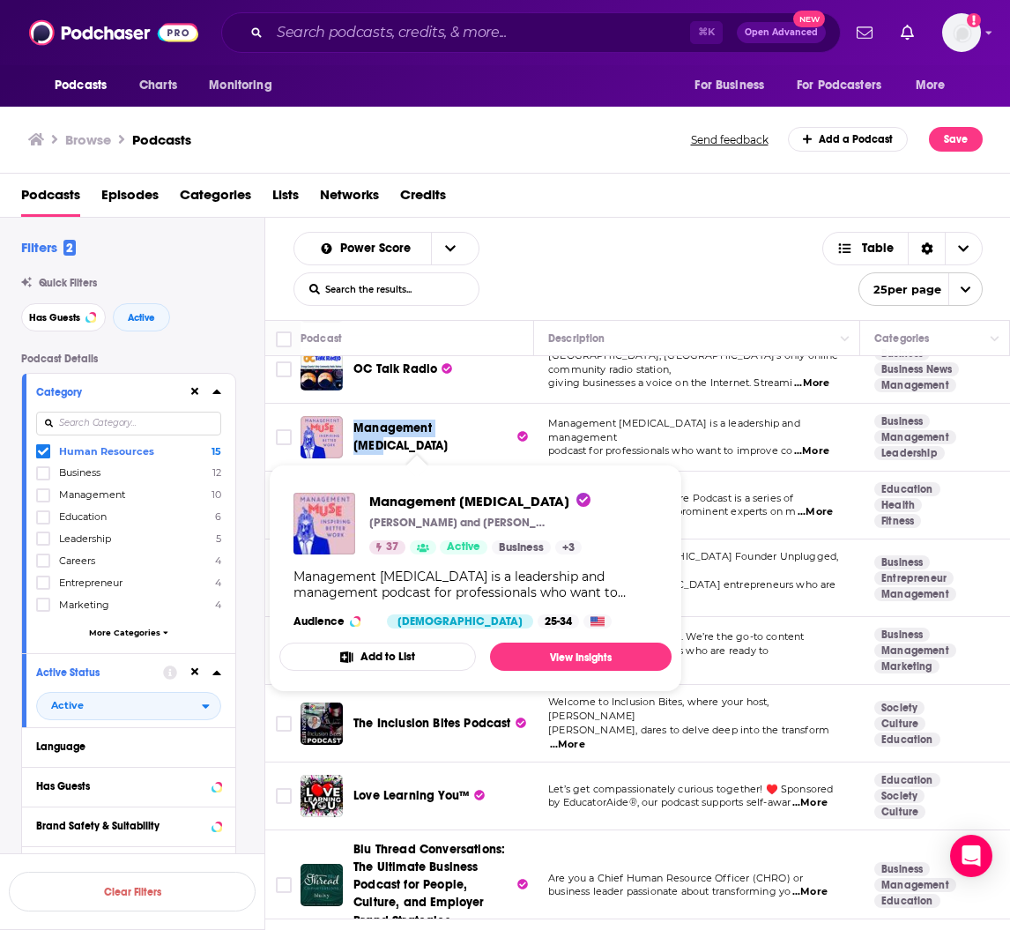
drag, startPoint x: 348, startPoint y: 435, endPoint x: 465, endPoint y: 435, distance: 116.3
click at [465, 435] on div "Management [MEDICAL_DATA]" at bounding box center [419, 437] width 236 height 42
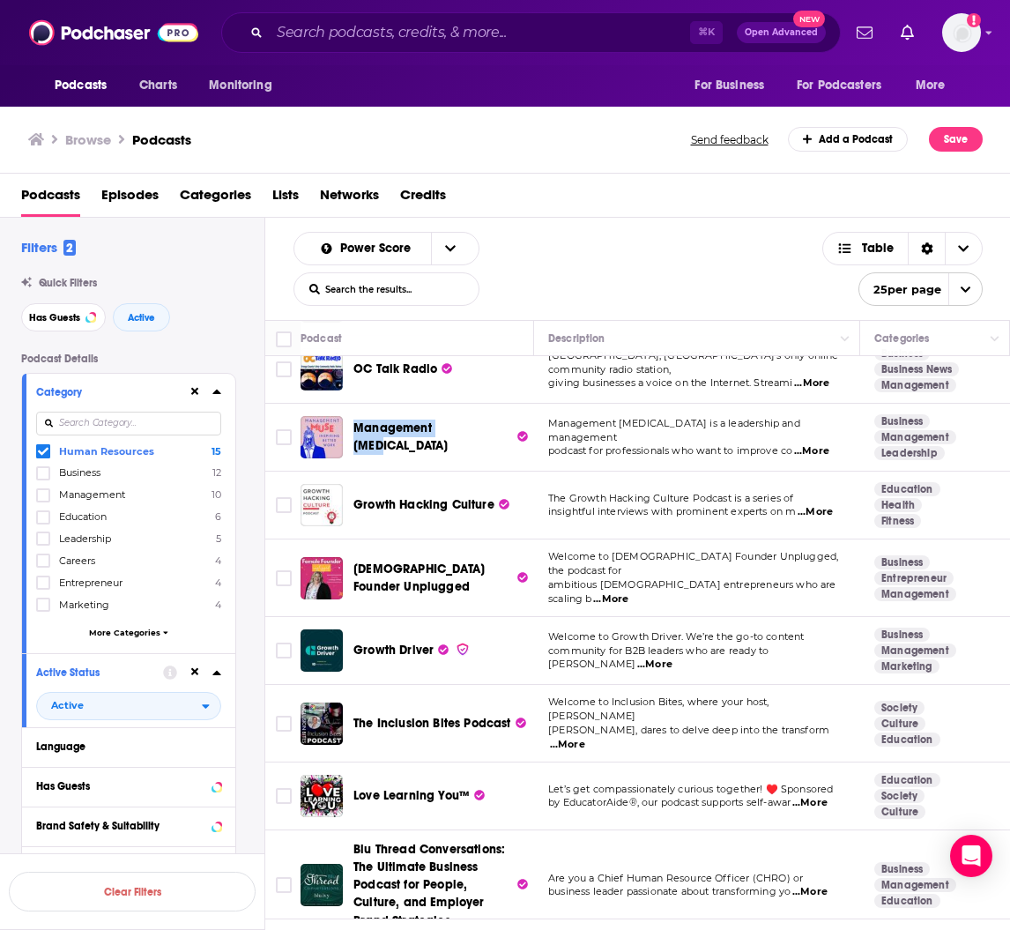
copy span "Management [MEDICAL_DATA]"
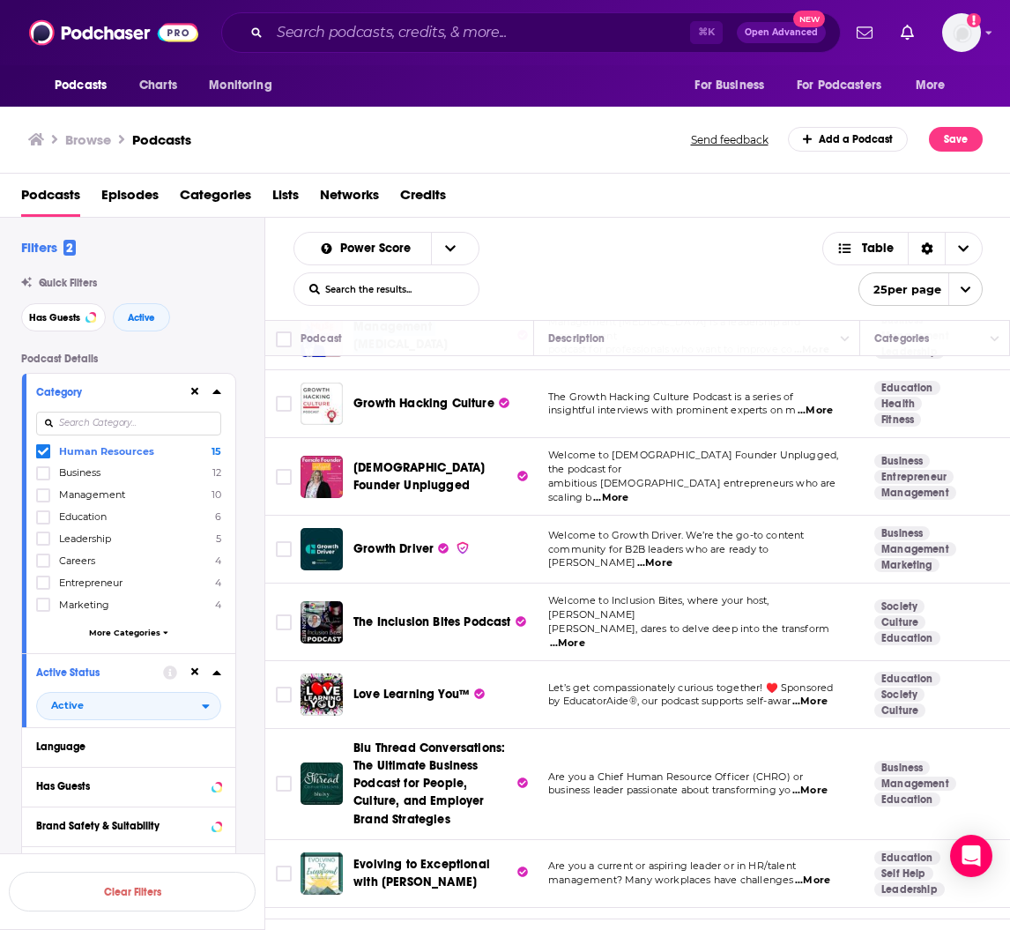
scroll to position [504, 0]
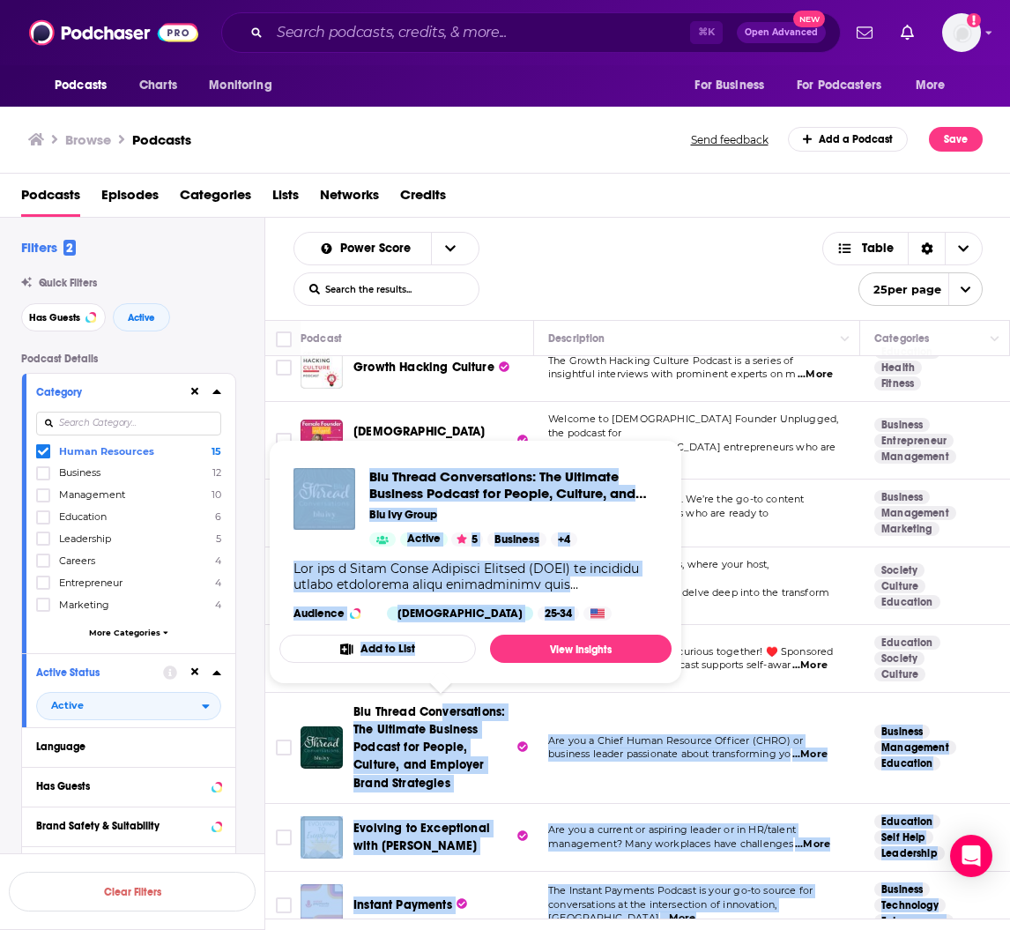
drag, startPoint x: 348, startPoint y: 690, endPoint x: 442, endPoint y: 697, distance: 94.6
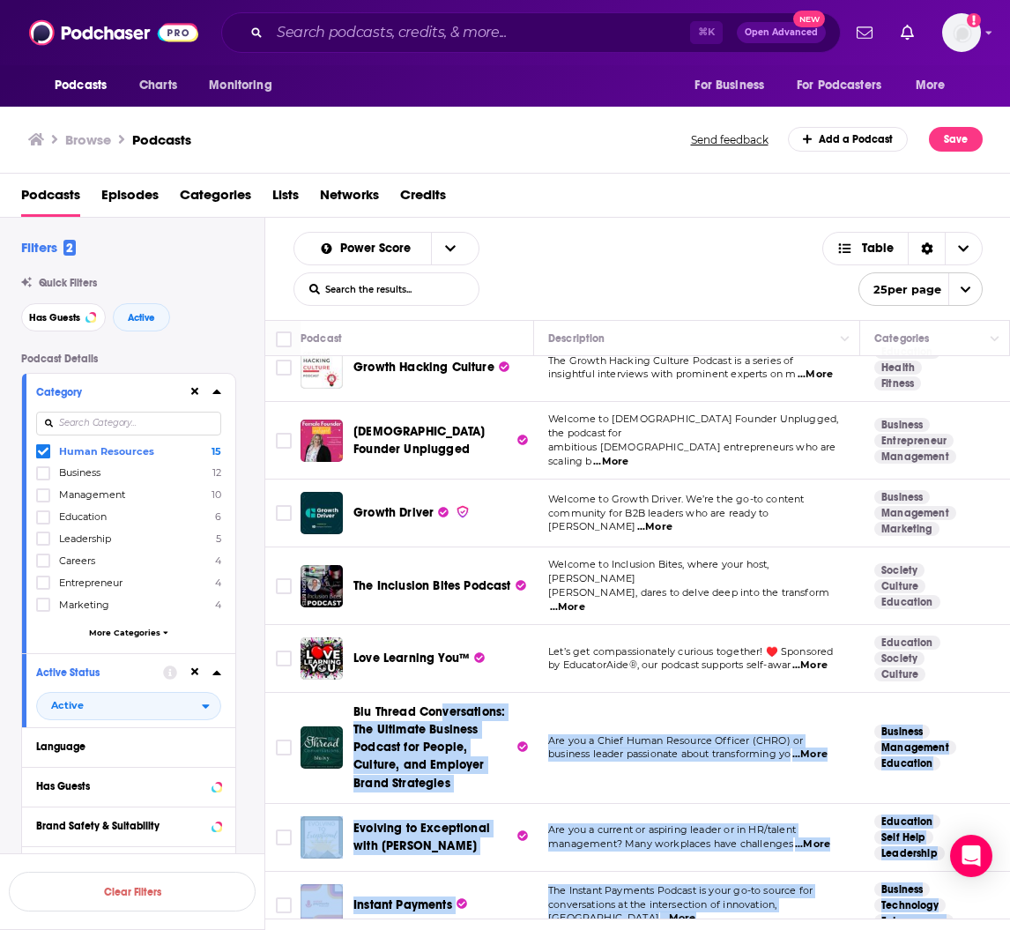
click at [469, 722] on span "Blu Thread Conversations: The Ultimate Business Podcast for People, Culture, an…" at bounding box center [433, 747] width 160 height 88
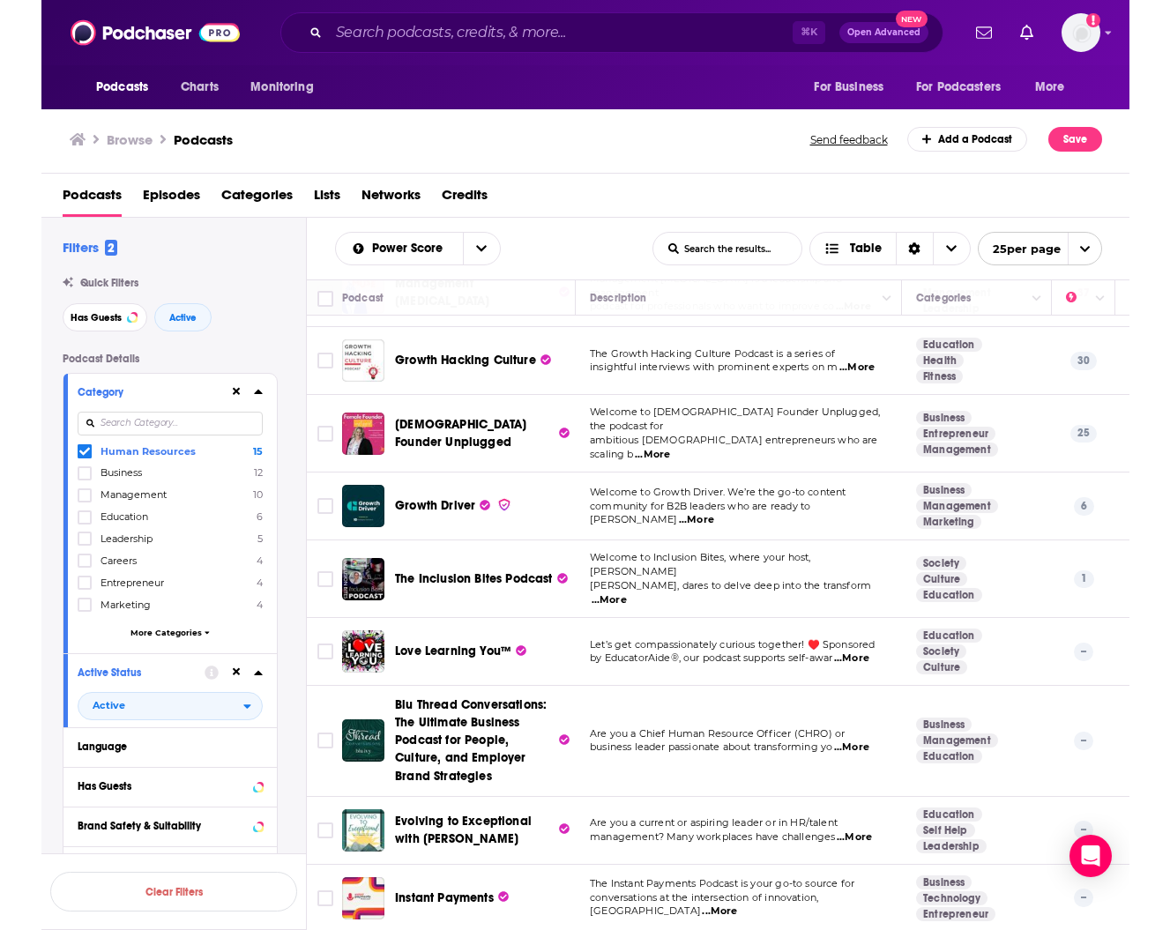
scroll to position [451, 0]
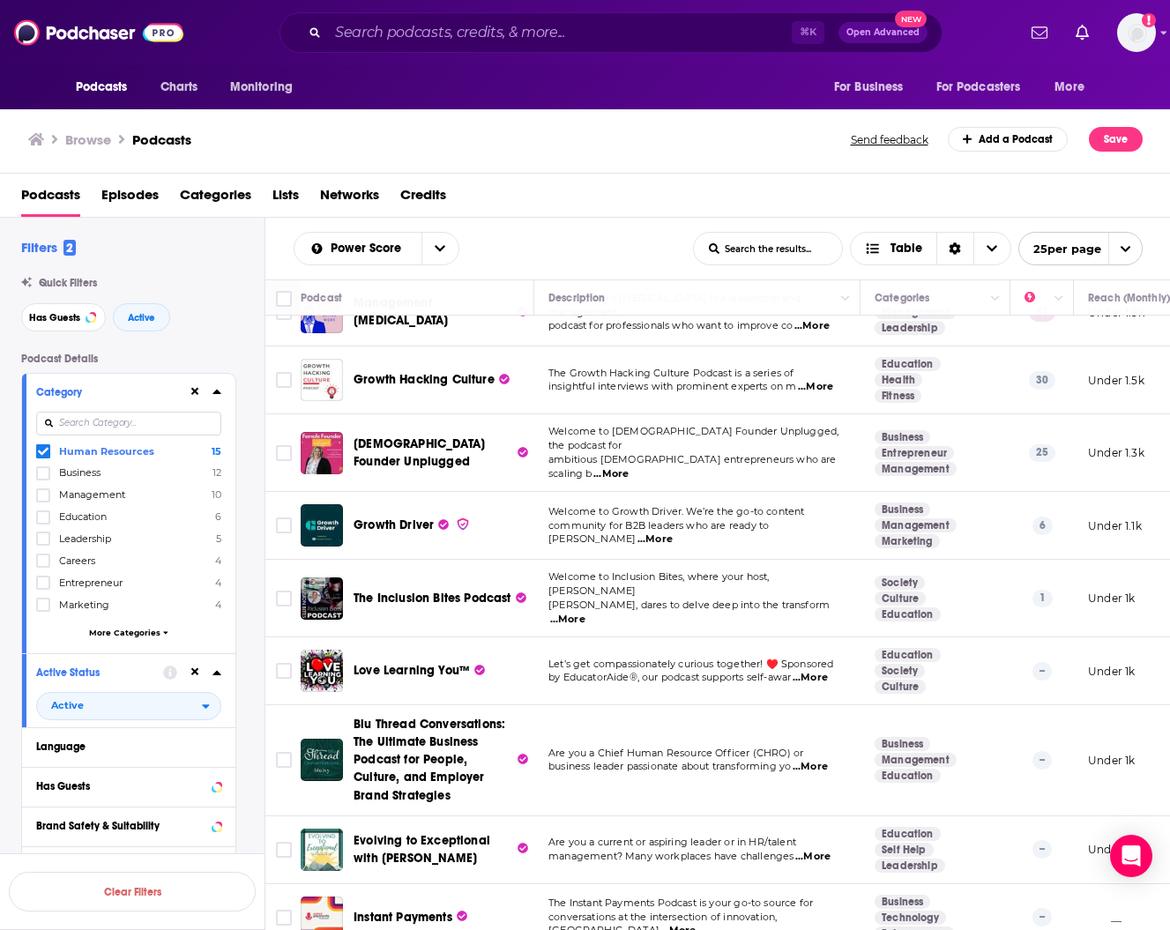
click at [819, 850] on span "...More" at bounding box center [812, 857] width 35 height 14
click at [695, 924] on span "...More" at bounding box center [677, 931] width 35 height 14
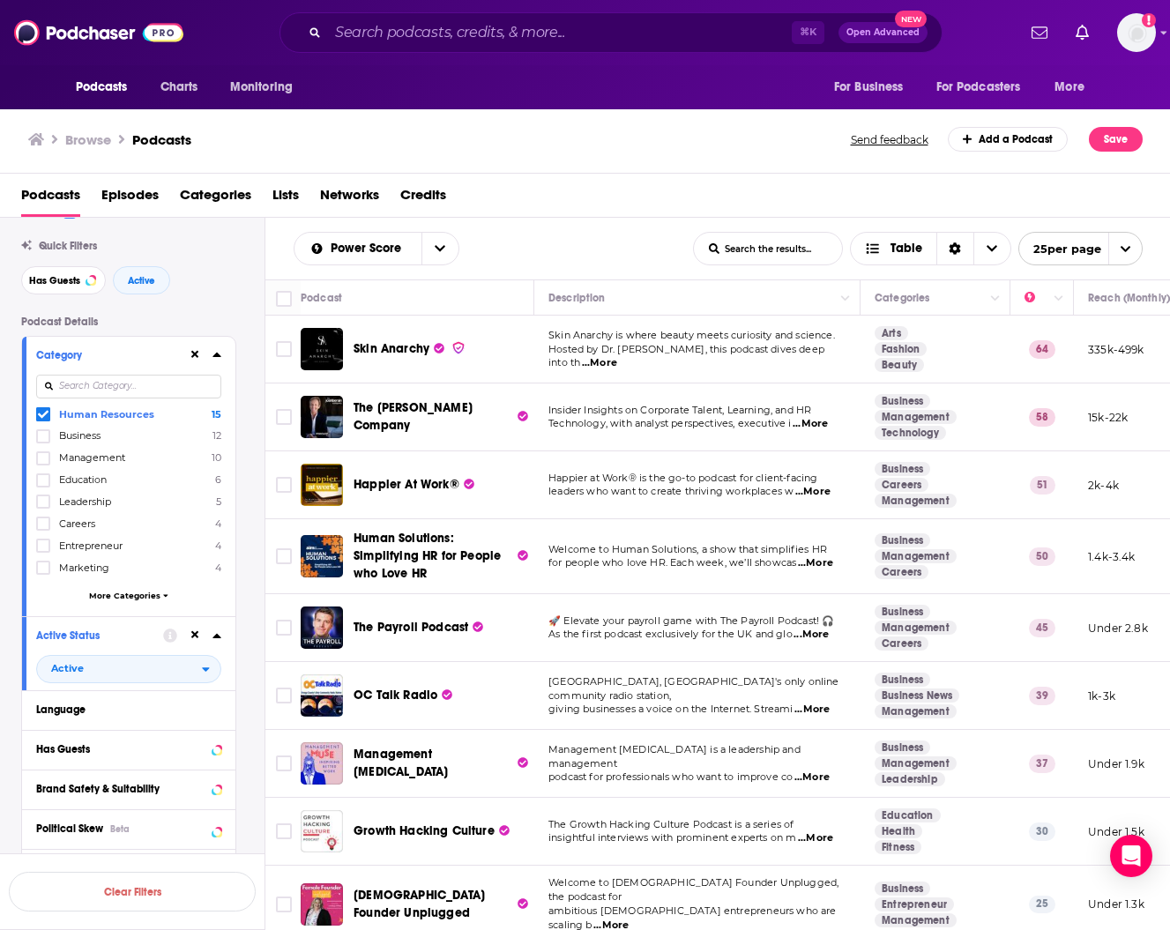
scroll to position [39, 0]
